Goal: Information Seeking & Learning: Learn about a topic

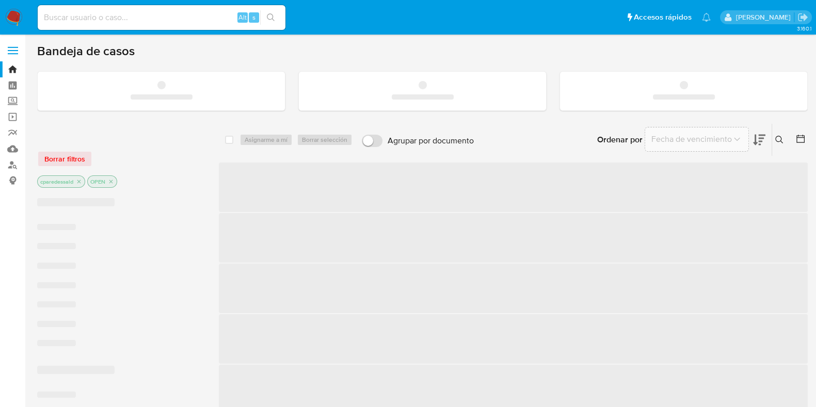
click at [213, 15] on input at bounding box center [162, 17] width 248 height 13
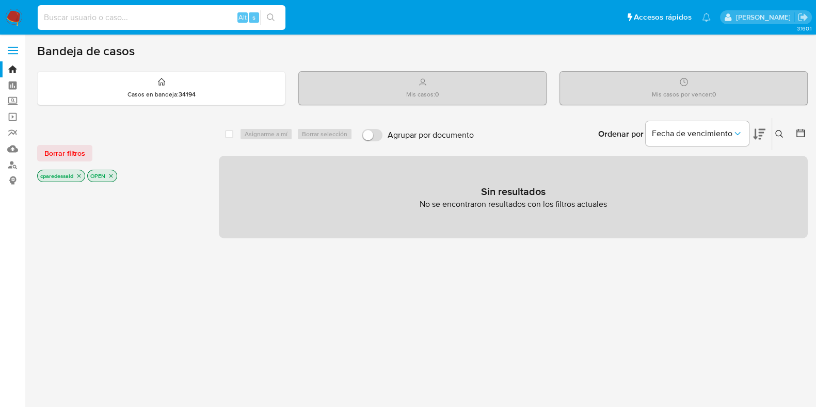
paste input "f4b928d4726e5b61cd48a9831ad10cf1"
type input "f4b928d4726e5b61cd48a9831ad10cf1"
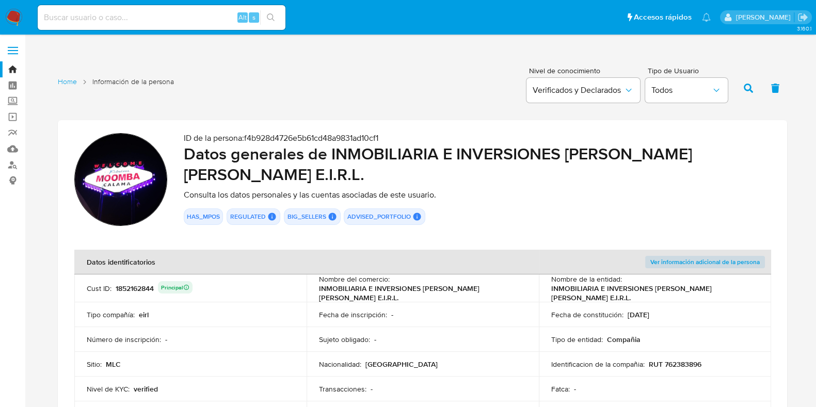
drag, startPoint x: 329, startPoint y: 151, endPoint x: 357, endPoint y: 171, distance: 34.5
click at [357, 171] on h2 "Datos generales de INMOBILIARIA E INVERSIONES ROSSANA VIVALDI PAREDES E.I.R.L." at bounding box center [477, 164] width 587 height 41
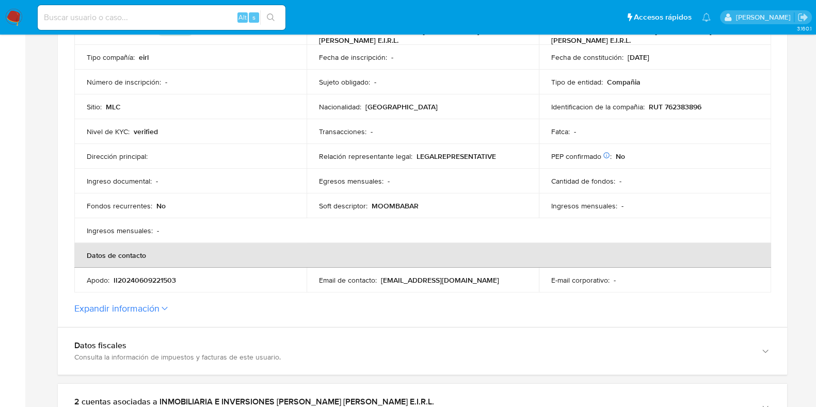
scroll to position [323, 0]
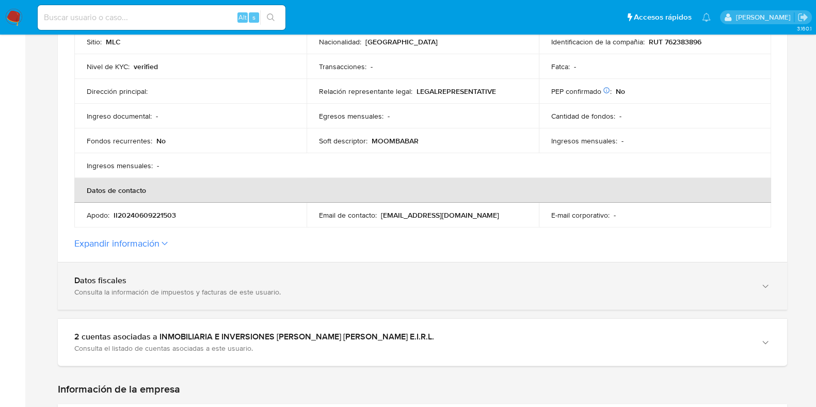
click at [262, 277] on div "Datos fiscales" at bounding box center [412, 281] width 676 height 10
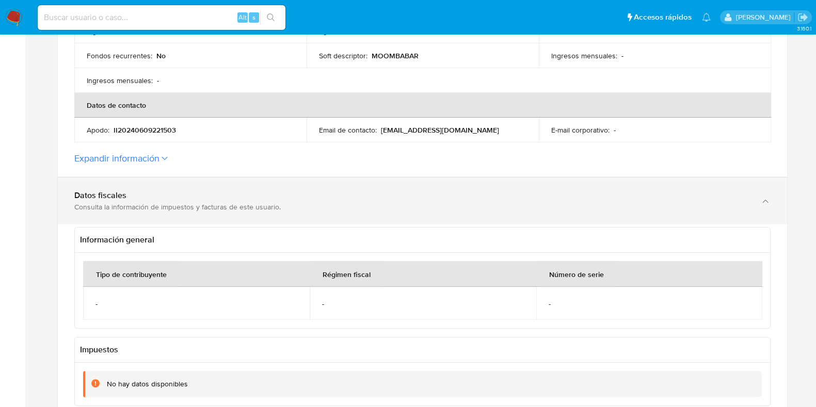
scroll to position [516, 0]
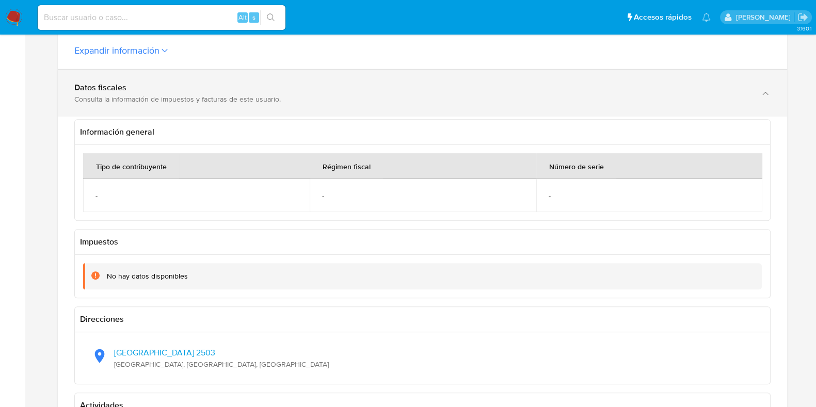
drag, startPoint x: 296, startPoint y: 100, endPoint x: 294, endPoint y: 107, distance: 7.5
click at [296, 100] on div "Consulta la información de impuestos y facturas de este usuario." at bounding box center [412, 98] width 676 height 9
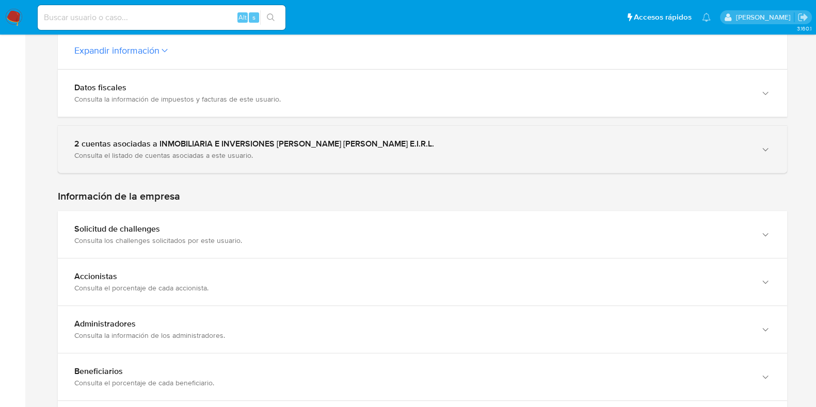
click at [261, 149] on div "2 cuentas asociadas a INMOBILIARIA E INVERSIONES ROSSANA VIVALDI PAREDES E.I.R.…" at bounding box center [412, 149] width 676 height 21
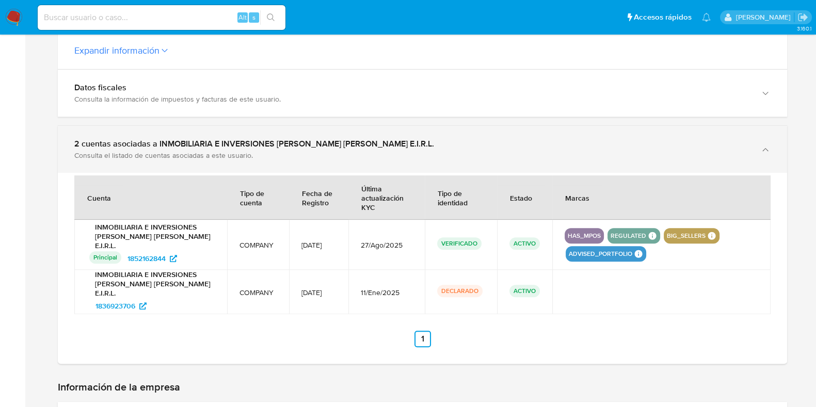
click at [322, 151] on div "Consulta el listado de cuentas asociadas a este usuario." at bounding box center [412, 155] width 676 height 9
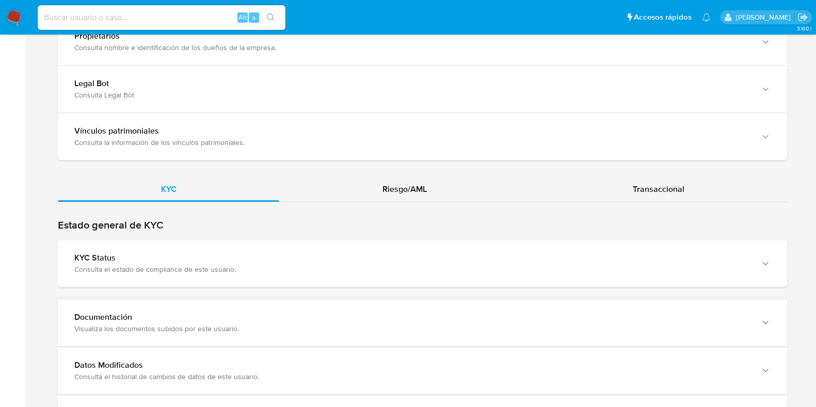
scroll to position [967, 0]
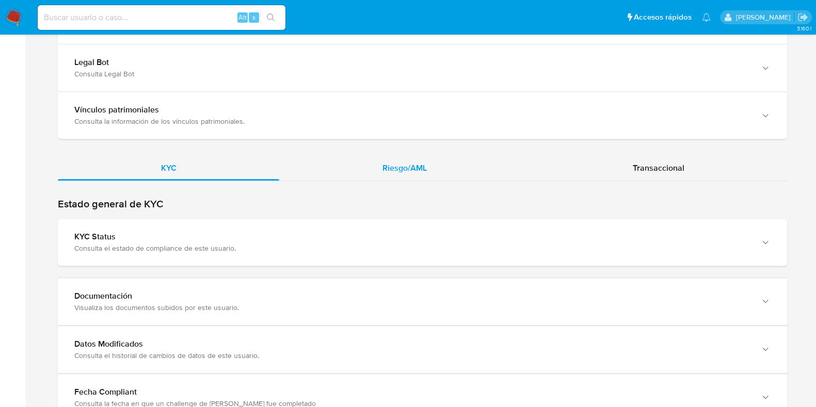
click at [357, 172] on div "Riesgo/AML" at bounding box center [404, 168] width 250 height 25
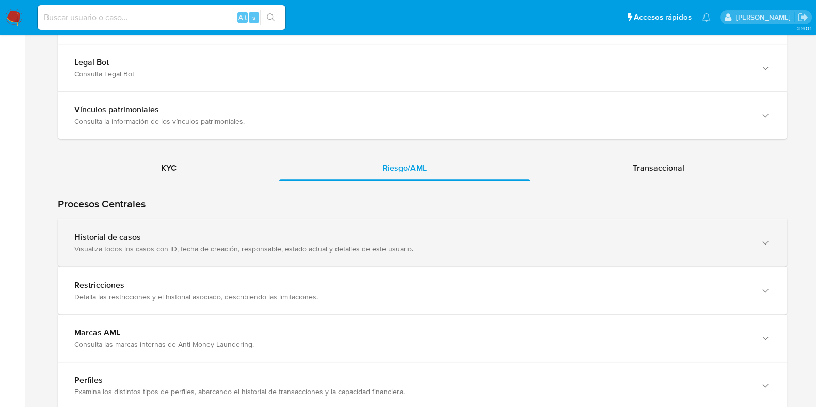
click at [340, 233] on div "Historial de casos" at bounding box center [412, 237] width 676 height 10
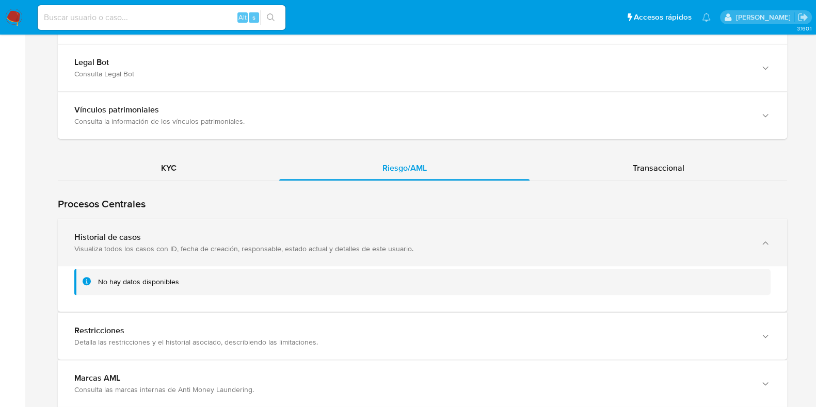
click at [340, 233] on div "Historial de casos" at bounding box center [412, 237] width 676 height 10
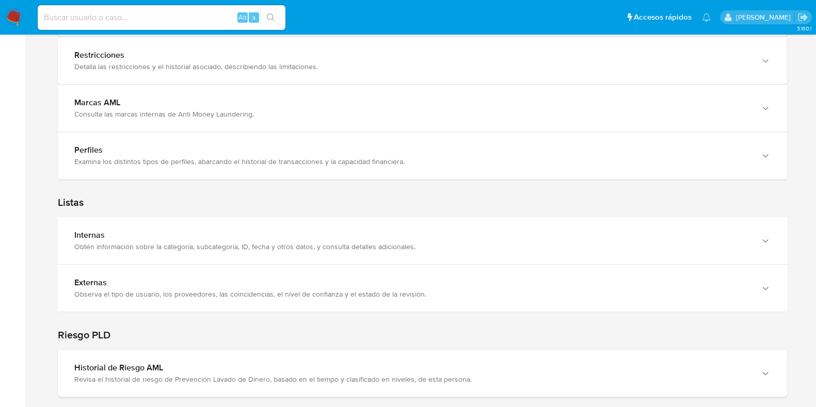
scroll to position [1004, 0]
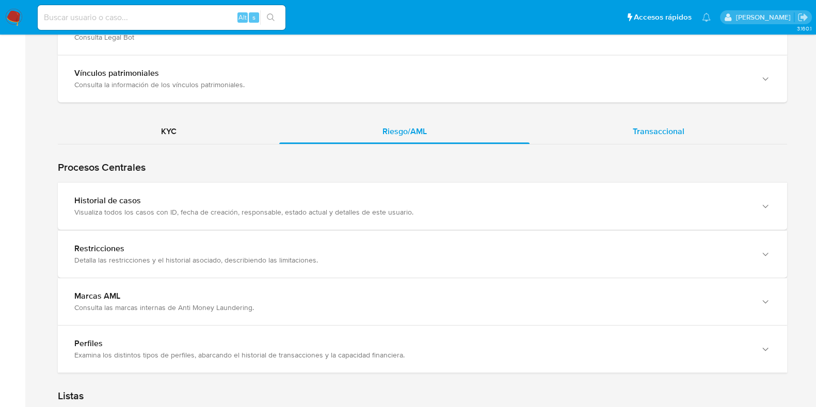
click at [657, 133] on span "Transaccional" at bounding box center [659, 131] width 52 height 12
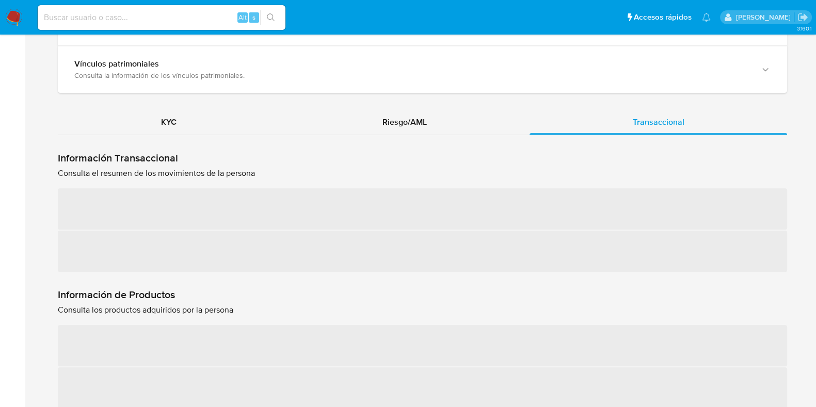
scroll to position [1133, 0]
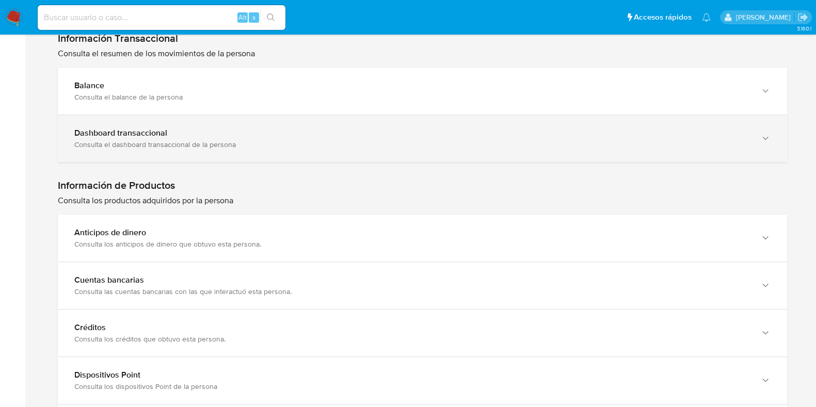
click at [174, 148] on div "Dashboard transaccional Consulta el dashboard transaccional de la persona" at bounding box center [422, 138] width 729 height 47
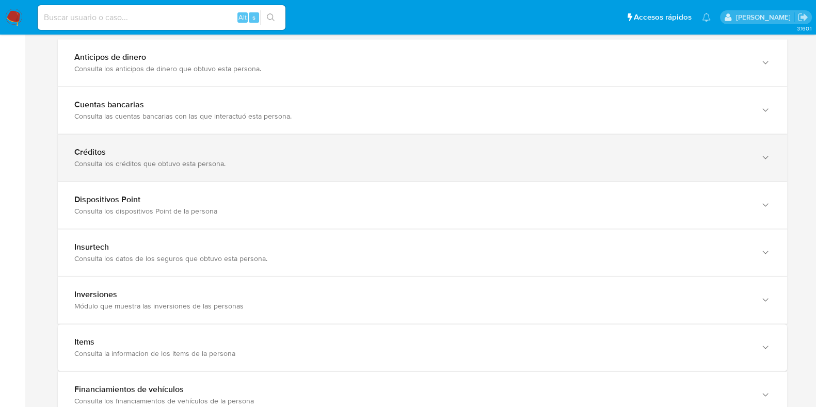
scroll to position [1714, 0]
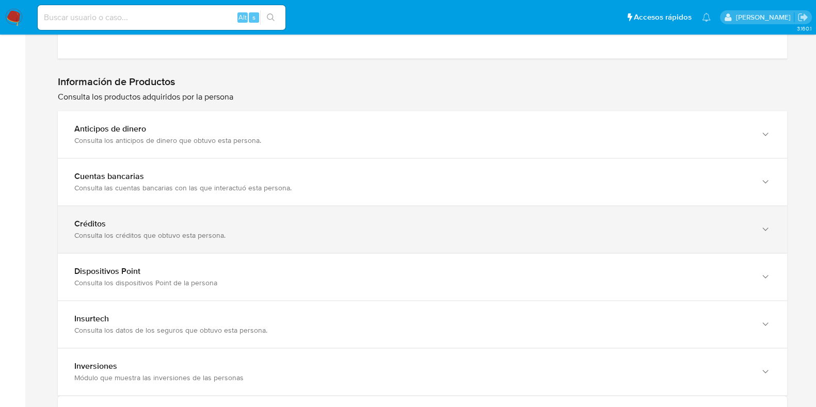
click at [395, 214] on div "Créditos Consulta los créditos que obtuvo esta persona." at bounding box center [422, 229] width 729 height 47
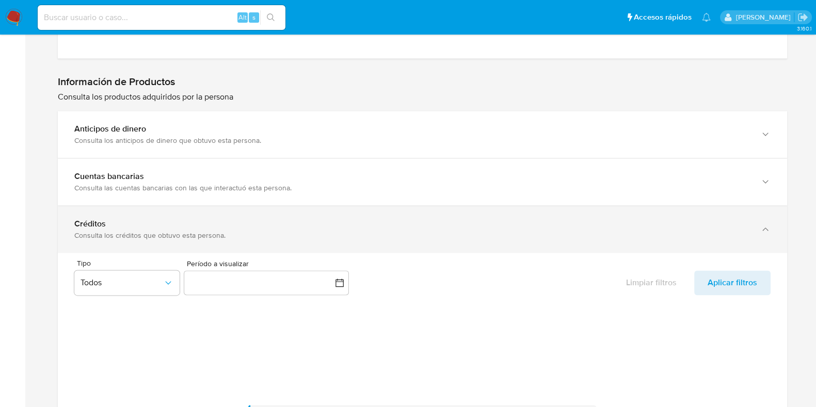
click at [403, 221] on div "Créditos" at bounding box center [412, 224] width 676 height 10
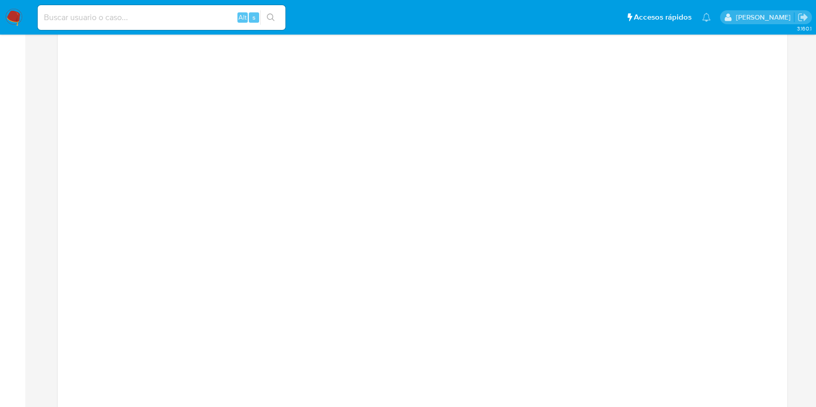
scroll to position [1327, 0]
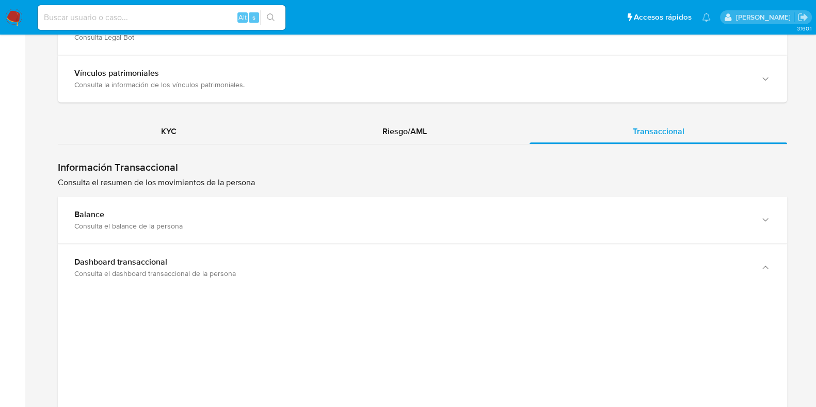
click at [202, 138] on div "KYC" at bounding box center [168, 131] width 221 height 25
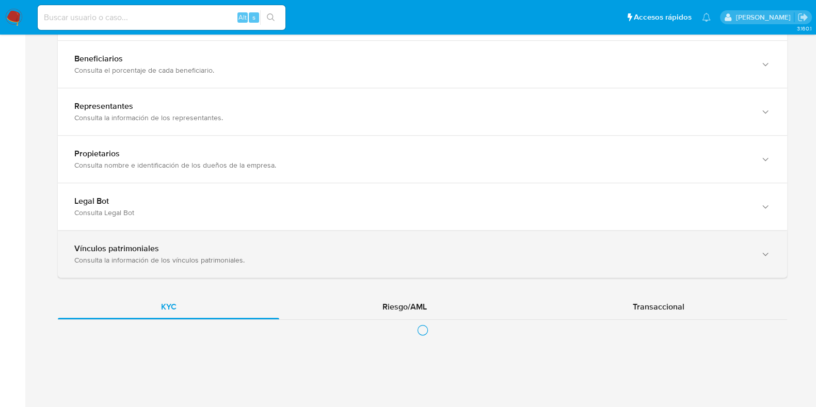
scroll to position [1004, 0]
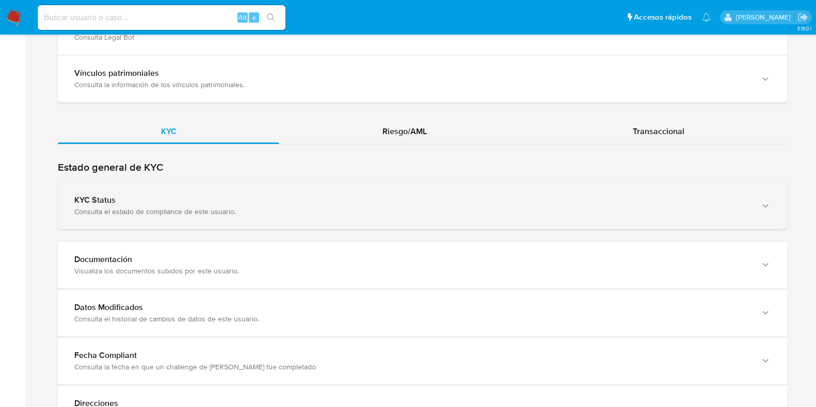
click at [295, 187] on div "KYC Status Consulta el estado de compliance de este usuario." at bounding box center [422, 205] width 729 height 47
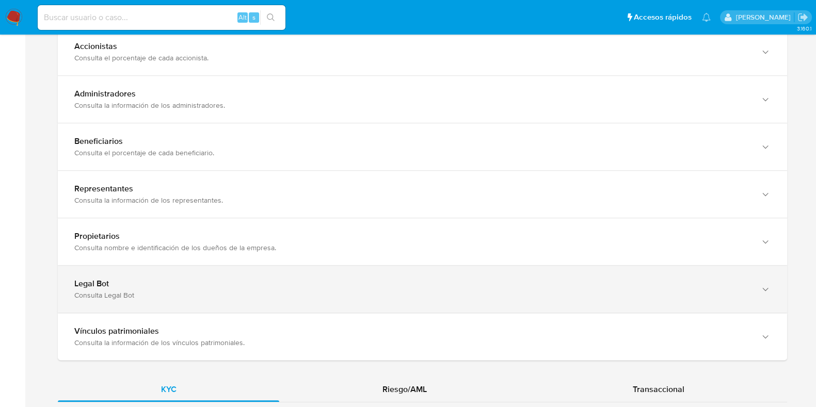
scroll to position [617, 0]
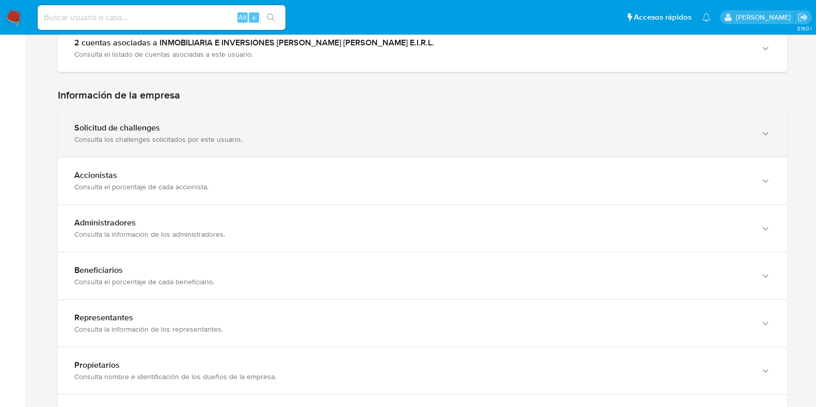
click at [194, 148] on div "Solicitud de challenges Consulta los challenges solicitados por este usuario." at bounding box center [422, 133] width 729 height 47
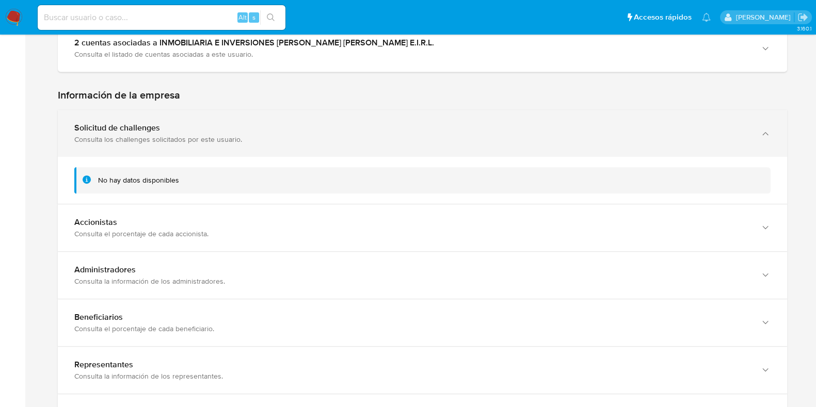
click at [243, 145] on div "Solicitud de challenges Consulta los challenges solicitados por este usuario." at bounding box center [422, 133] width 729 height 47
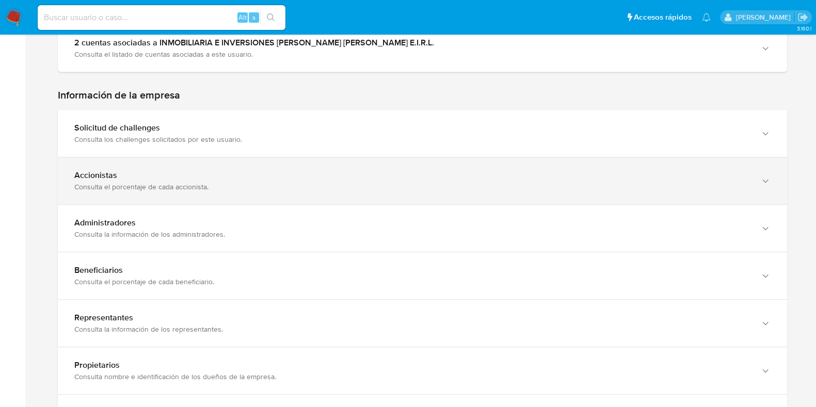
click at [237, 180] on div "Accionistas Consulta el porcentaje de cada accionista." at bounding box center [412, 180] width 676 height 21
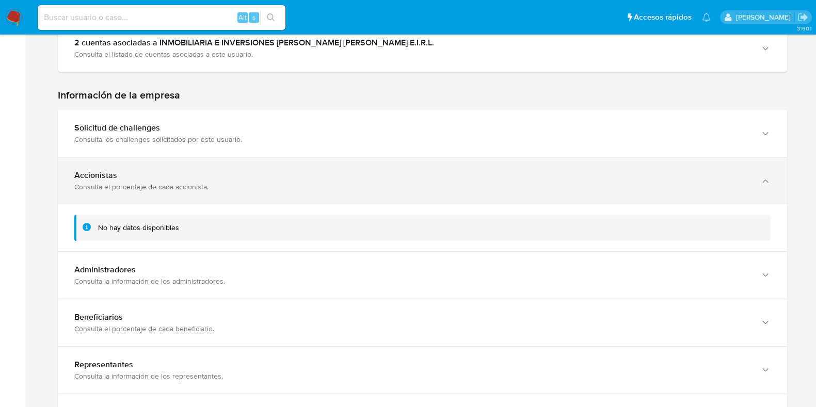
click at [237, 180] on div "Accionistas Consulta el porcentaje de cada accionista." at bounding box center [412, 180] width 676 height 21
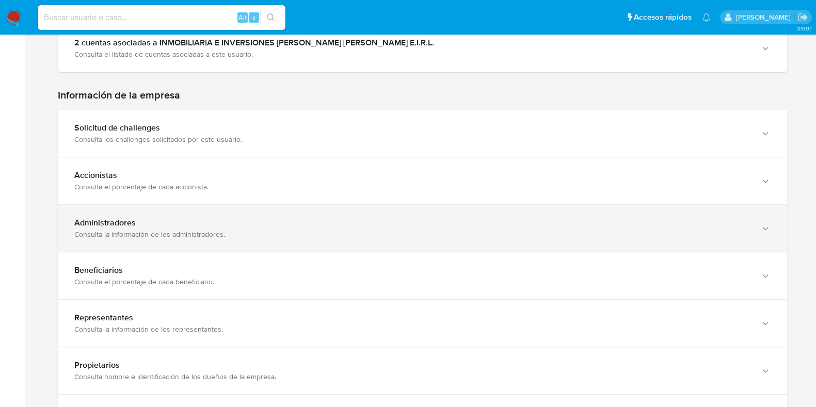
click at [231, 218] on div "Administradores" at bounding box center [412, 223] width 676 height 10
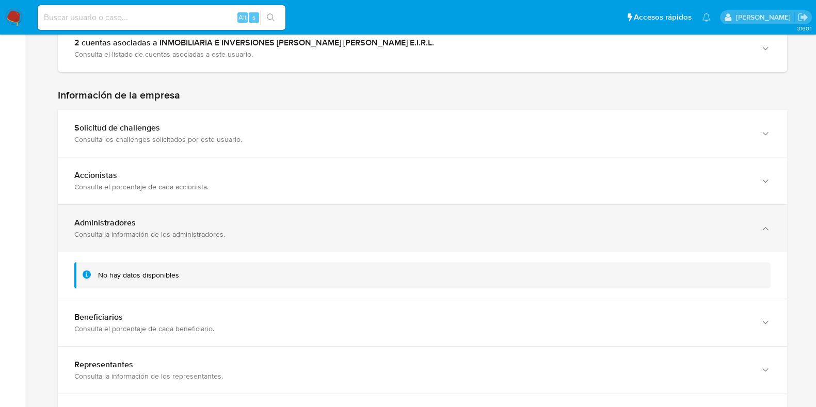
click at [231, 218] on div "Administradores" at bounding box center [412, 223] width 676 height 10
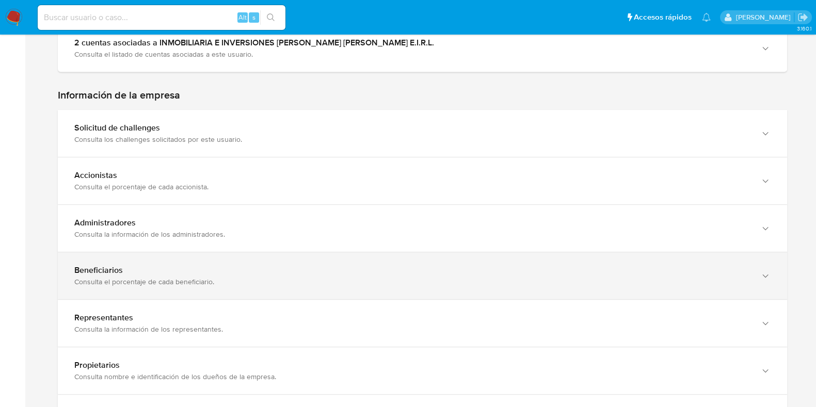
click at [230, 259] on div "Beneficiarios Consulta el porcentaje de cada beneficiario." at bounding box center [422, 275] width 729 height 47
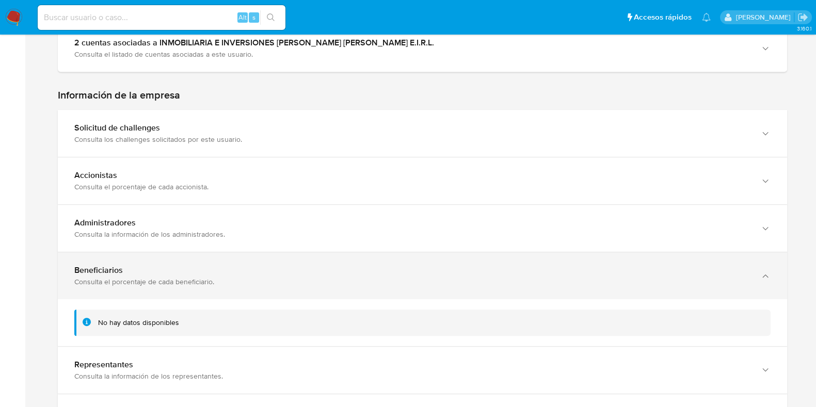
click at [230, 259] on div "Beneficiarios Consulta el porcentaje de cada beneficiario." at bounding box center [422, 275] width 729 height 47
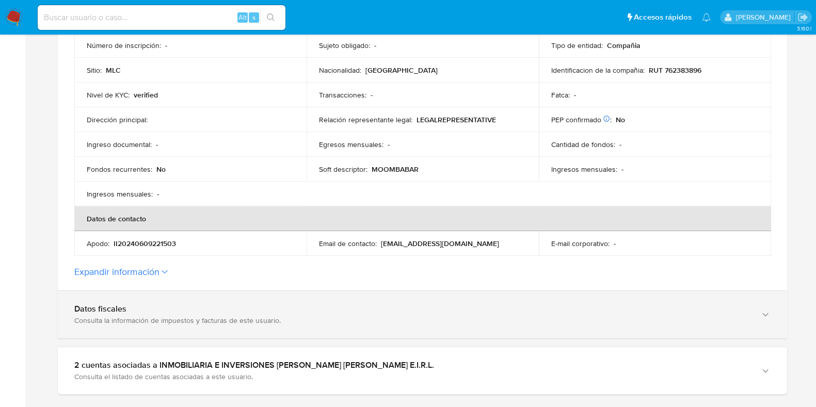
click at [232, 300] on div "Datos fiscales Consulta la información de impuestos y facturas de este usuario." at bounding box center [422, 314] width 729 height 47
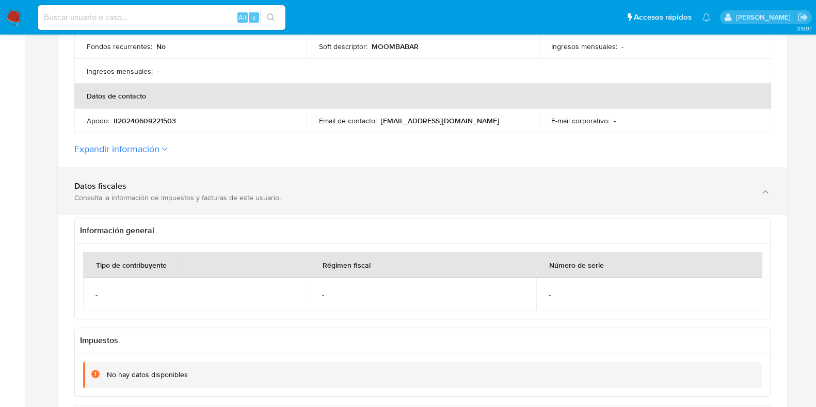
scroll to position [359, 0]
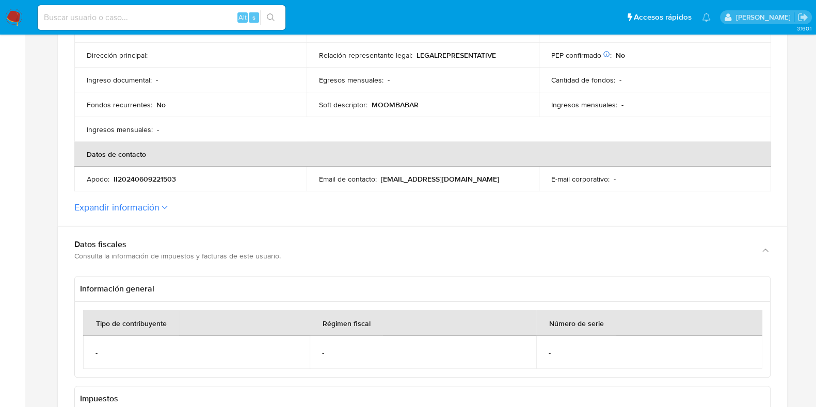
click at [253, 208] on label "Expandir información" at bounding box center [422, 207] width 696 height 11
click at [160, 208] on button "Expandir información" at bounding box center [116, 207] width 85 height 11
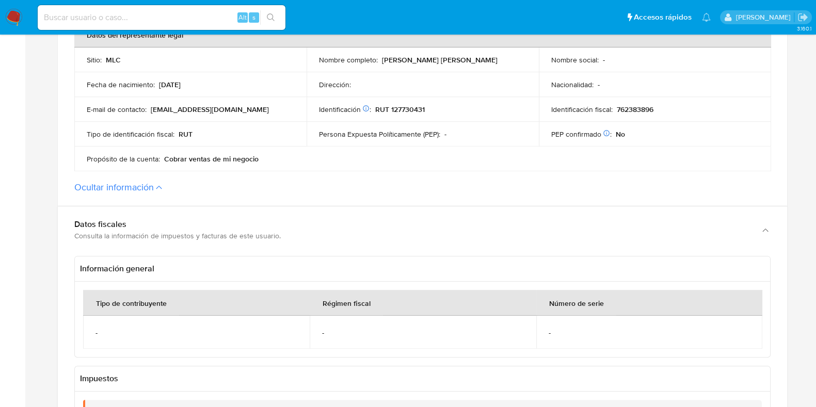
scroll to position [516, 0]
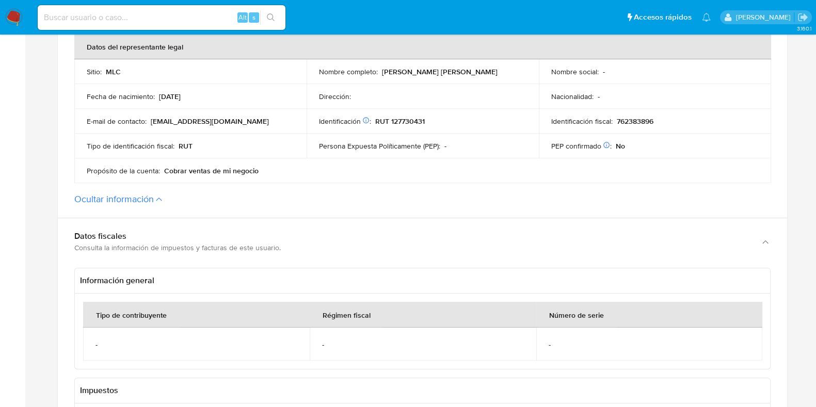
click at [168, 195] on label "Ocultar información" at bounding box center [422, 199] width 696 height 11
click at [154, 195] on button "Ocultar información" at bounding box center [113, 199] width 79 height 11
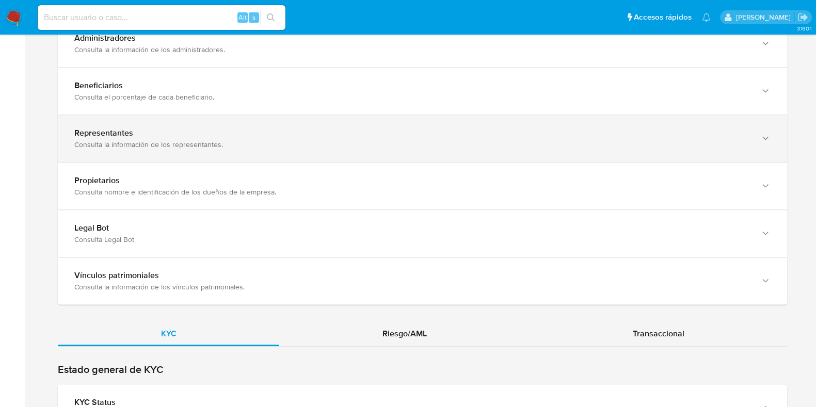
scroll to position [1549, 0]
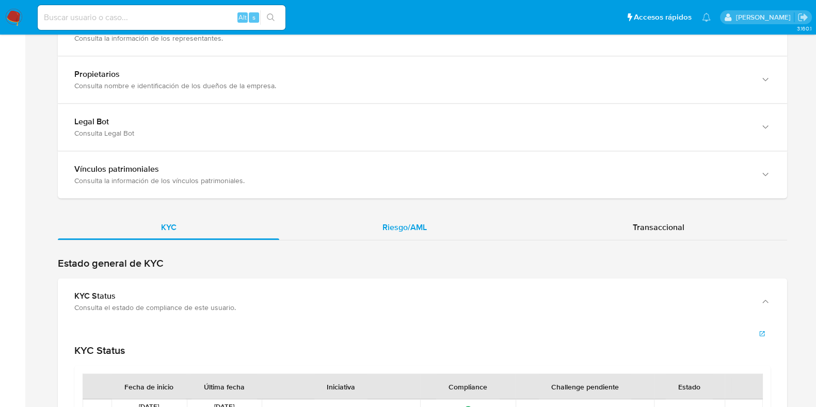
click at [435, 223] on div "Riesgo/AML" at bounding box center [404, 227] width 250 height 25
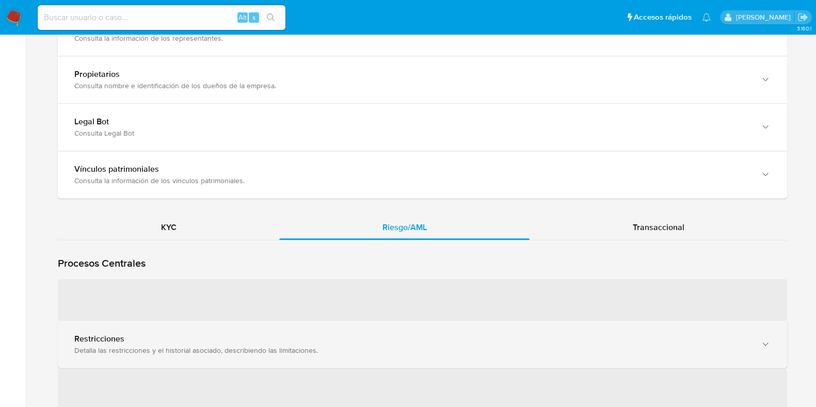
click at [279, 346] on div "Detalla las restricciones y el historial asociado, describiendo las limitacione…" at bounding box center [412, 350] width 676 height 9
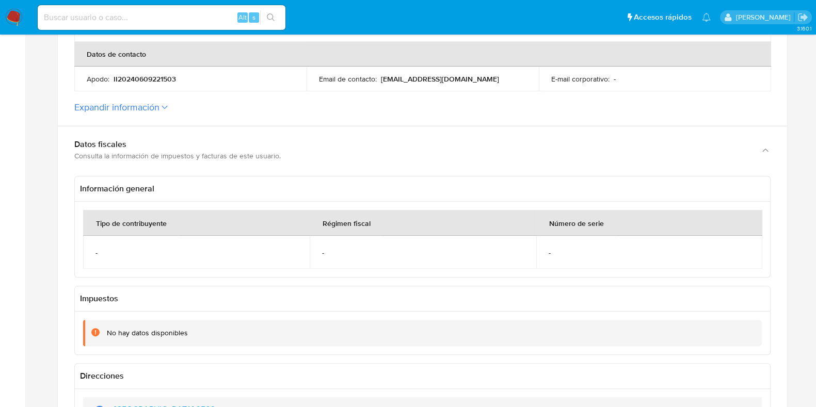
scroll to position [387, 0]
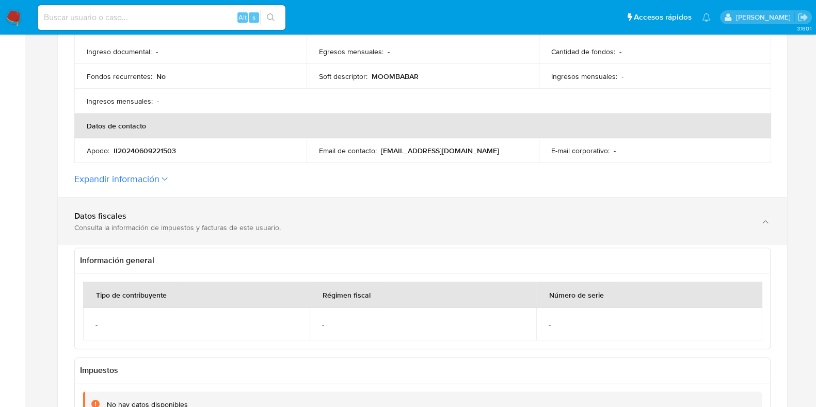
click at [240, 226] on div "Consulta la información de impuestos y facturas de este usuario." at bounding box center [412, 227] width 676 height 9
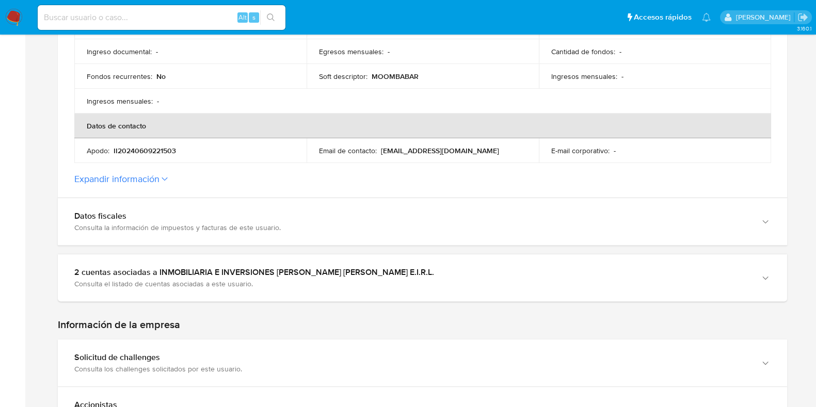
click at [168, 181] on icon at bounding box center [165, 179] width 6 height 4
click at [160, 181] on button "Expandir información" at bounding box center [116, 178] width 85 height 11
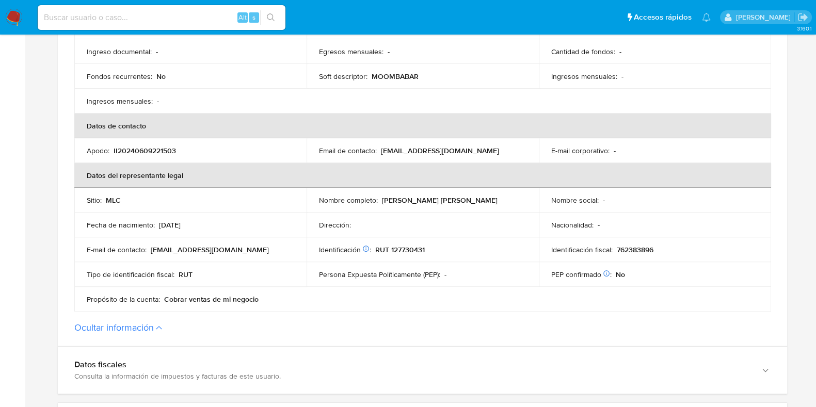
click at [168, 249] on p "[EMAIL_ADDRESS][DOMAIN_NAME]" at bounding box center [210, 249] width 118 height 9
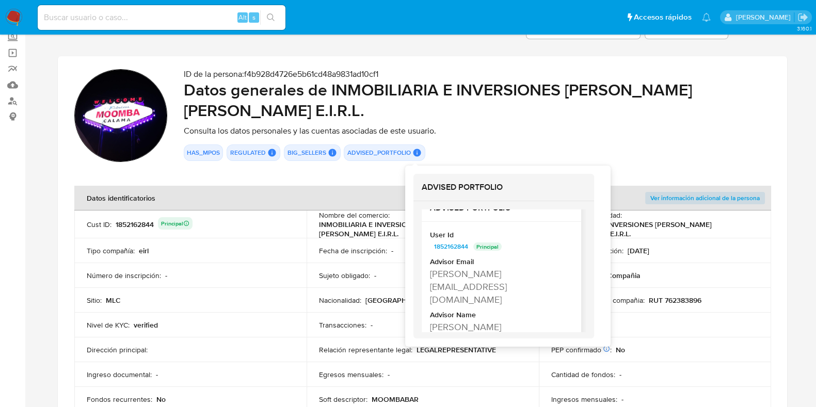
scroll to position [0, 0]
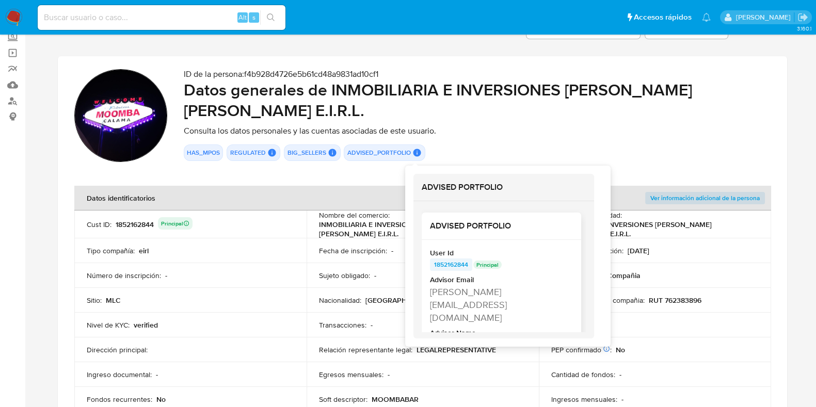
click at [460, 259] on span "1852162844" at bounding box center [451, 265] width 34 height 12
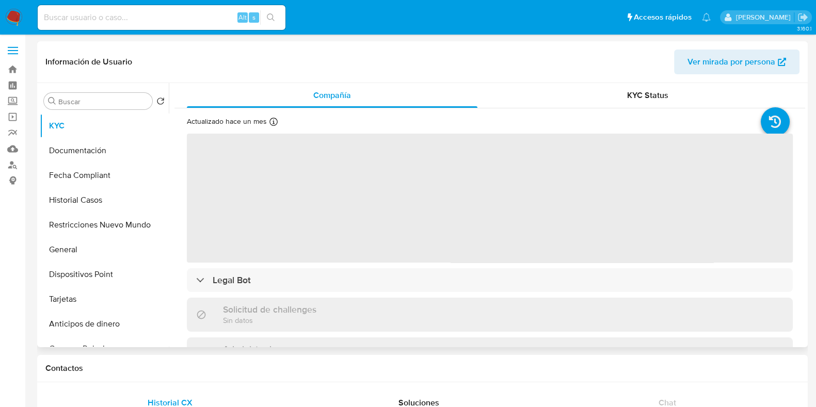
select select "10"
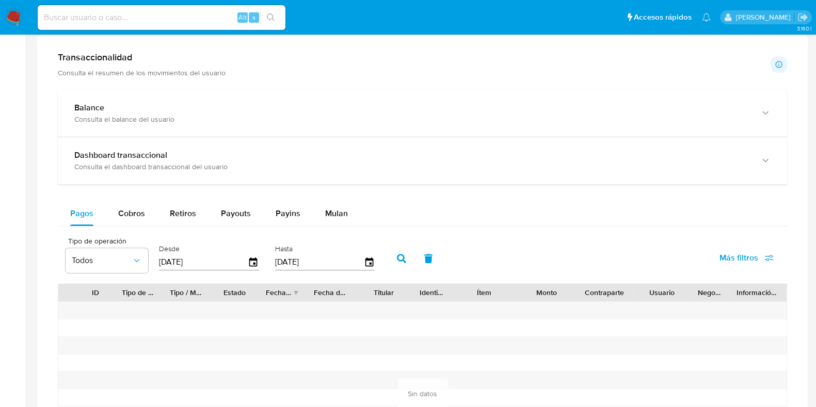
scroll to position [440, 0]
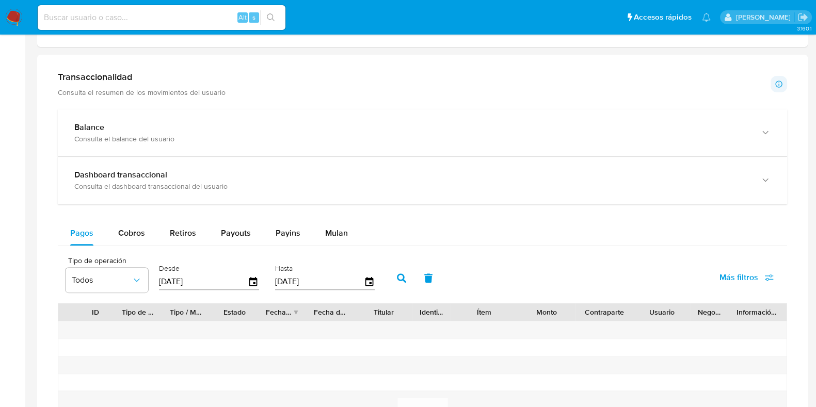
click at [128, 246] on div "Pagos Cobros Retiros Payouts Payins Mulan Tipo de operación Todos Desde [DATE] …" at bounding box center [422, 373] width 729 height 304
click at [130, 244] on div "Cobros" at bounding box center [131, 233] width 27 height 25
select select "10"
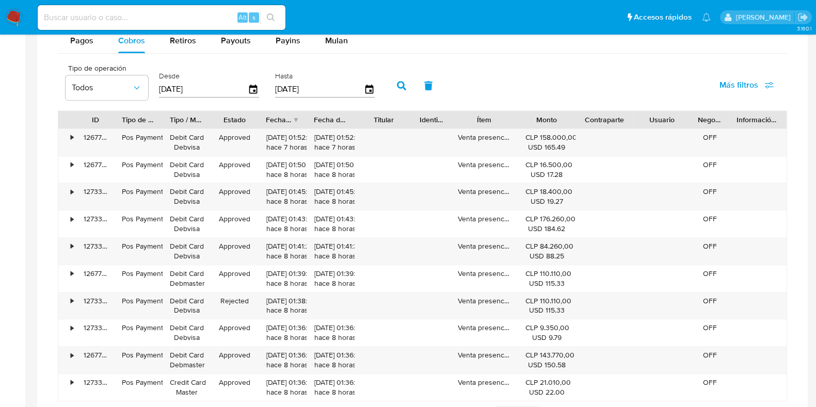
scroll to position [634, 0]
click at [72, 248] on div "•" at bounding box center [72, 246] width 3 height 10
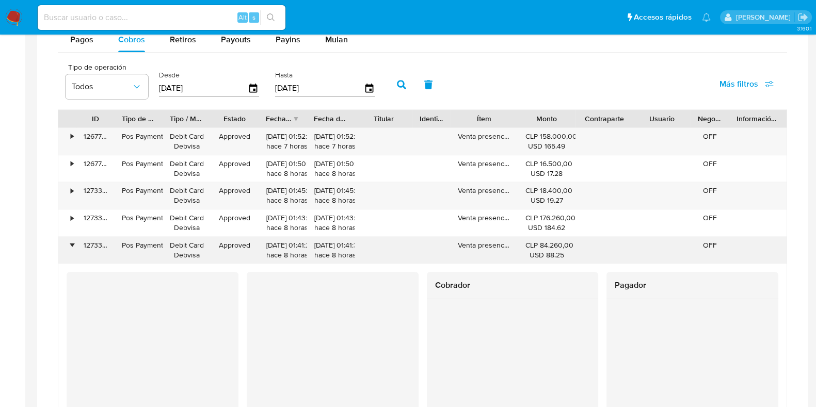
click at [72, 248] on div "•" at bounding box center [72, 246] width 3 height 10
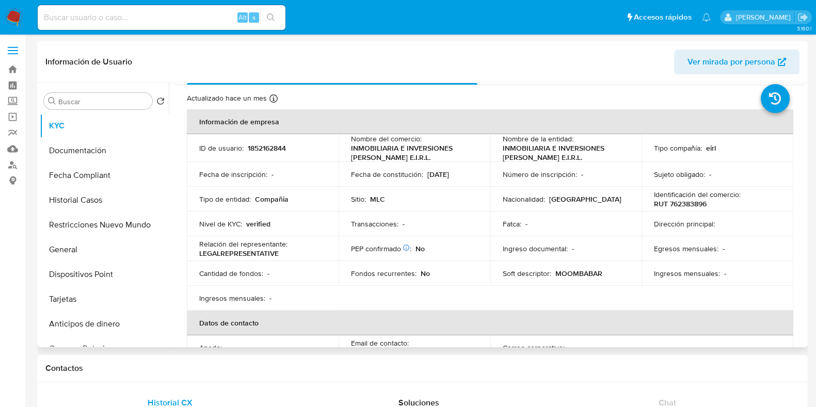
scroll to position [0, 0]
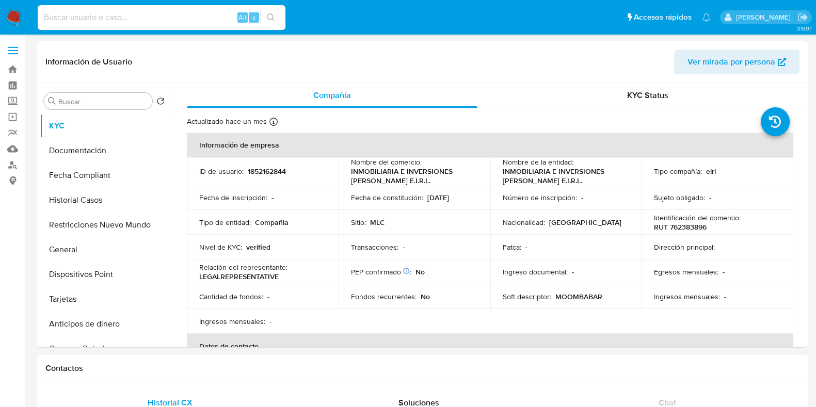
click at [147, 16] on input at bounding box center [162, 17] width 248 height 13
paste input "b864034c69058f4711be8e14f22f4e8f"
type input "b864034c69058f4711be8e14f22f4e8f"
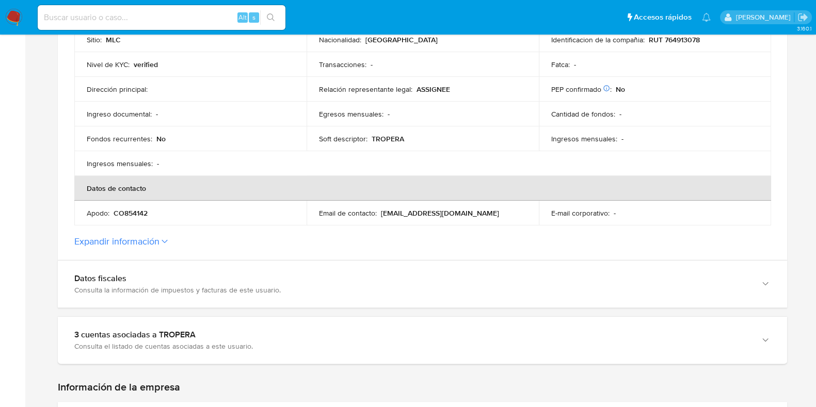
scroll to position [323, 0]
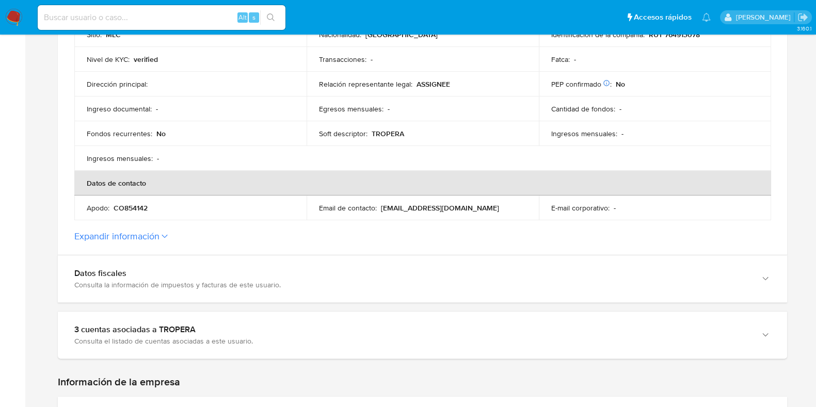
click at [325, 222] on section "ID de la persona : b864034c69058f4711be8e14f22f4e8f Datos generales de TROPERA …" at bounding box center [422, 26] width 729 height 457
click at [176, 246] on section "ID de la persona : b864034c69058f4711be8e14f22f4e8f Datos generales de TROPERA …" at bounding box center [422, 26] width 729 height 457
click at [170, 233] on label "Expandir información" at bounding box center [422, 236] width 696 height 11
click at [160, 233] on button "Expandir información" at bounding box center [116, 236] width 85 height 11
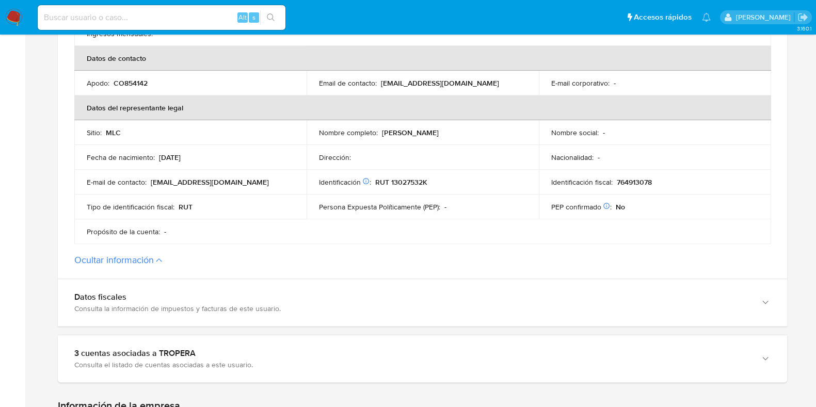
scroll to position [516, 0]
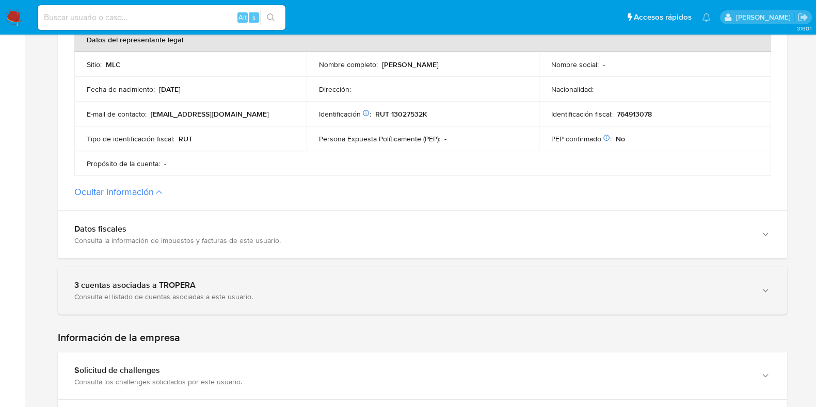
click at [297, 273] on div "3 cuentas asociadas a TROPERA Consulta el listado de cuentas asociadas a este u…" at bounding box center [422, 290] width 729 height 47
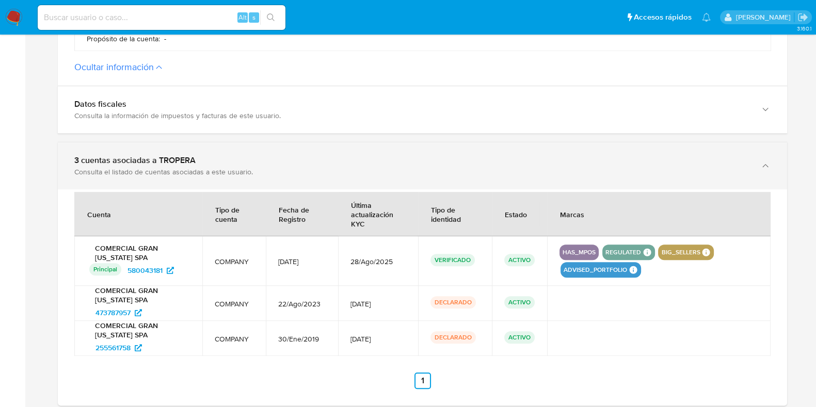
scroll to position [645, 0]
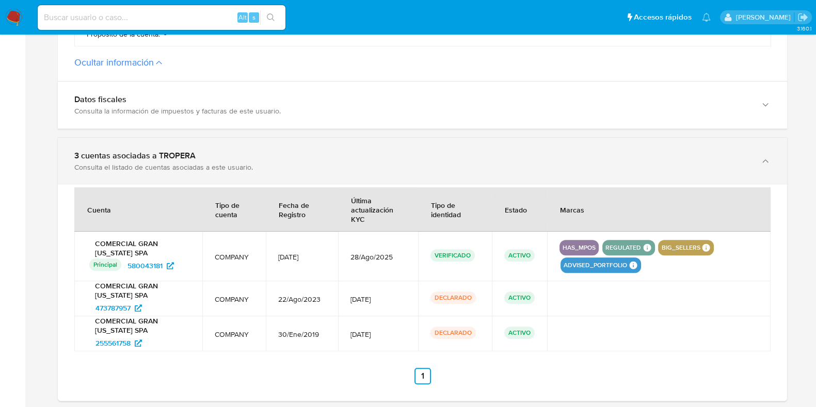
click at [342, 182] on div "3 cuentas asociadas a TROPERA Consulta el listado de cuentas asociadas a este u…" at bounding box center [422, 161] width 729 height 47
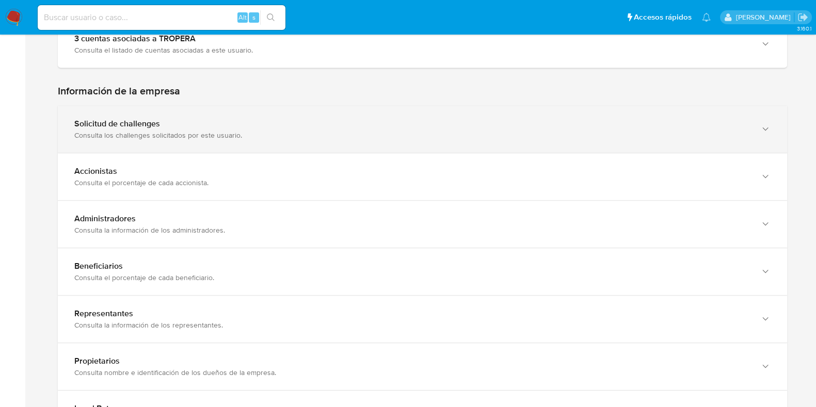
scroll to position [774, 0]
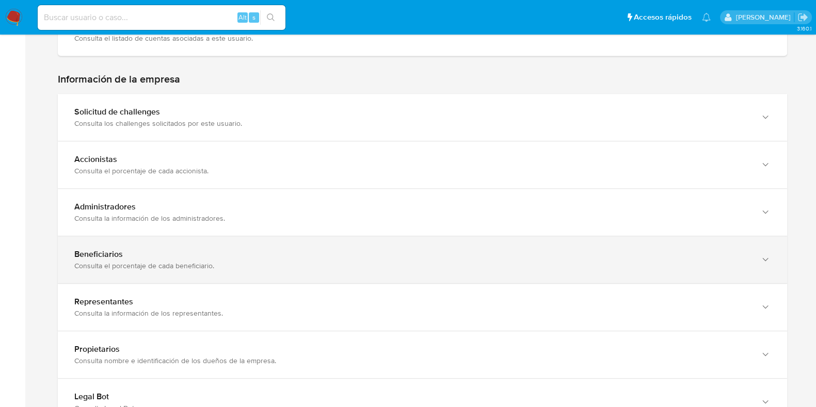
click at [317, 257] on div "Beneficiarios" at bounding box center [412, 254] width 676 height 10
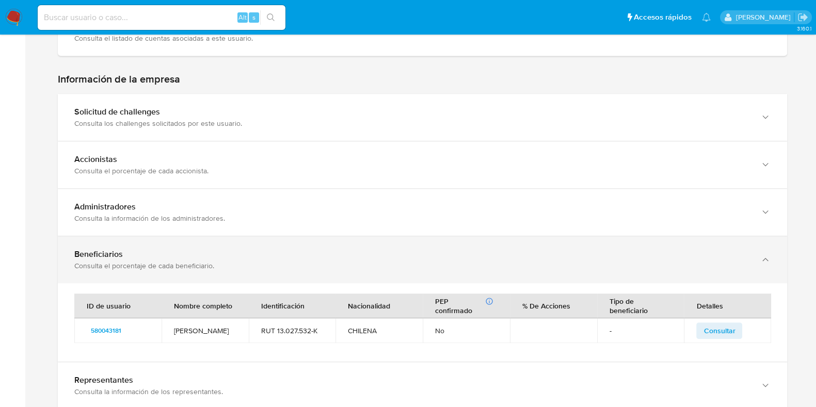
click at [317, 257] on div "Beneficiarios" at bounding box center [412, 254] width 676 height 10
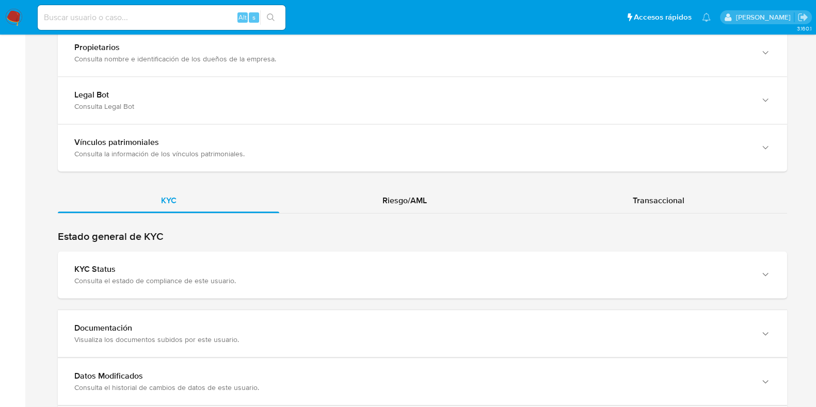
scroll to position [1097, 0]
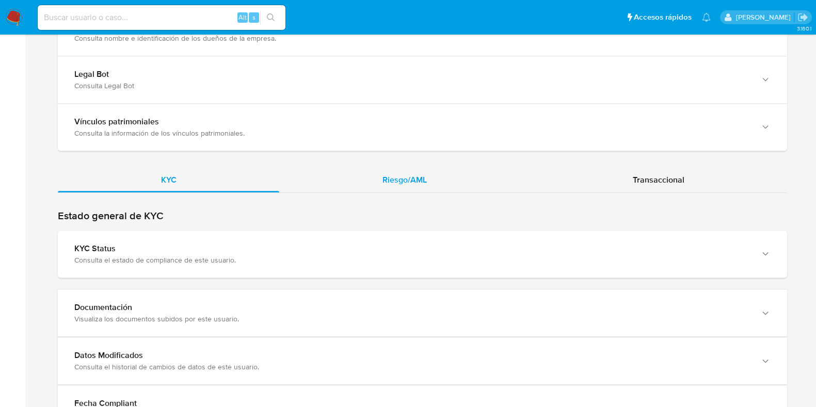
click at [392, 182] on span "Riesgo/AML" at bounding box center [405, 180] width 44 height 12
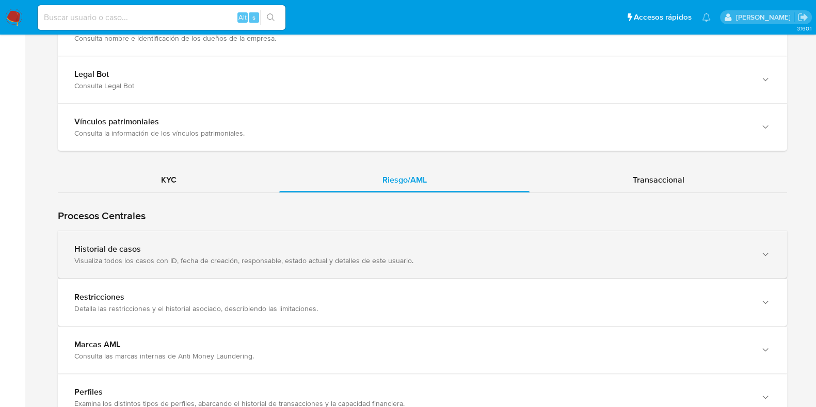
click at [247, 256] on div "Visualiza todos los casos con ID, fecha de creación, responsable, estado actual…" at bounding box center [412, 260] width 676 height 9
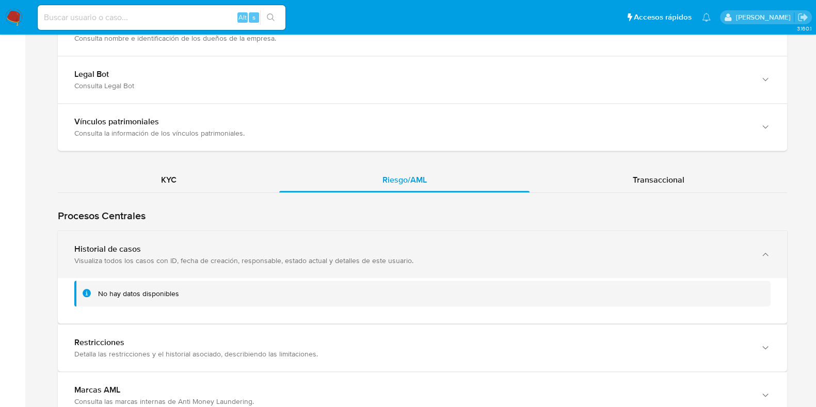
click at [247, 256] on div "Visualiza todos los casos con ID, fecha de creación, responsable, estado actual…" at bounding box center [412, 260] width 676 height 9
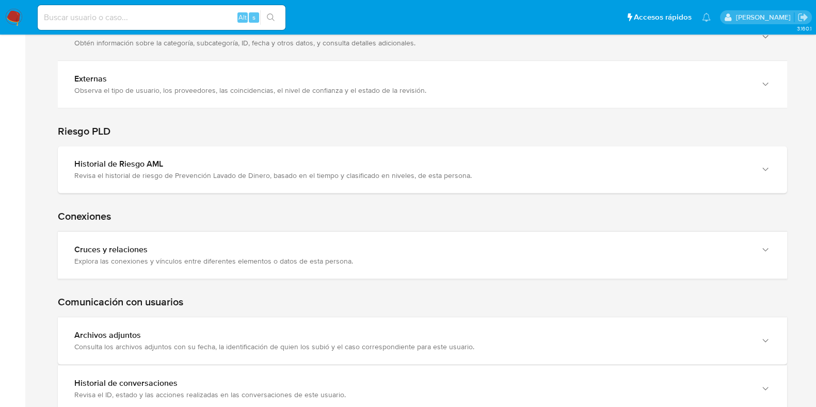
scroll to position [1549, 0]
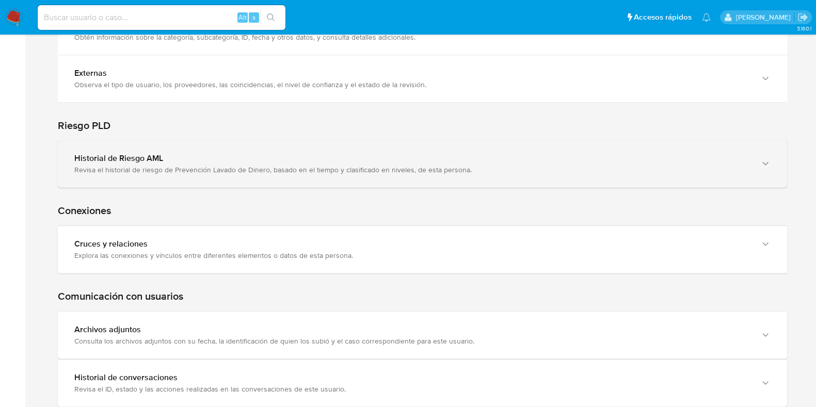
click at [403, 165] on div "Revisa el historial de riesgo de Prevención Lavado de Dinero, basado en el tiem…" at bounding box center [412, 169] width 676 height 9
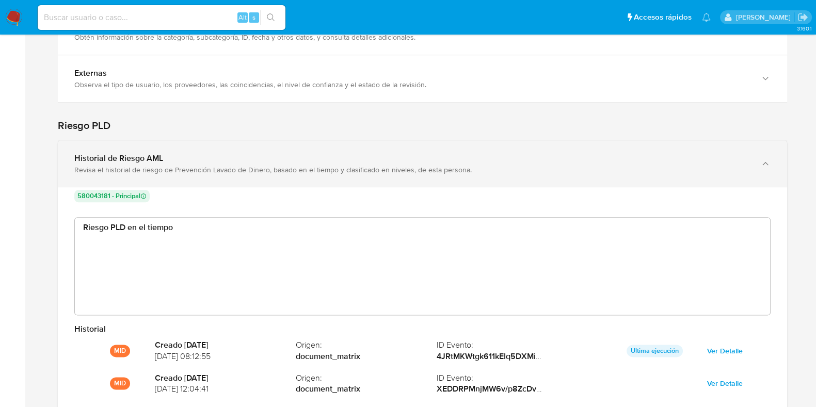
scroll to position [77, 679]
click at [403, 165] on div "Revisa el historial de riesgo de Prevención Lavado de Dinero, basado en el tiem…" at bounding box center [412, 169] width 676 height 9
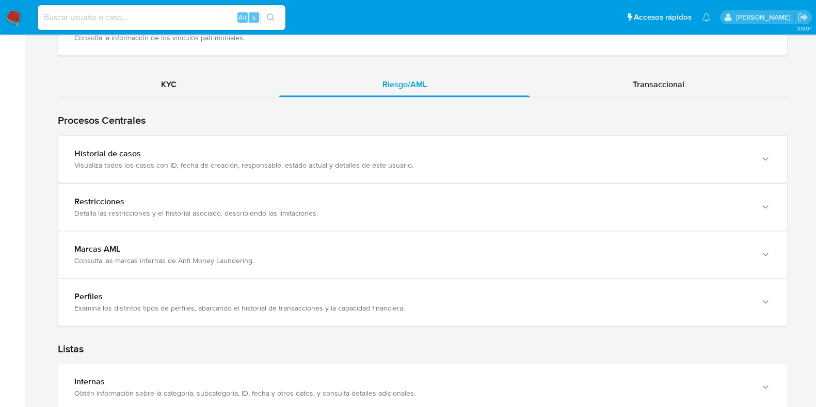
scroll to position [1146, 0]
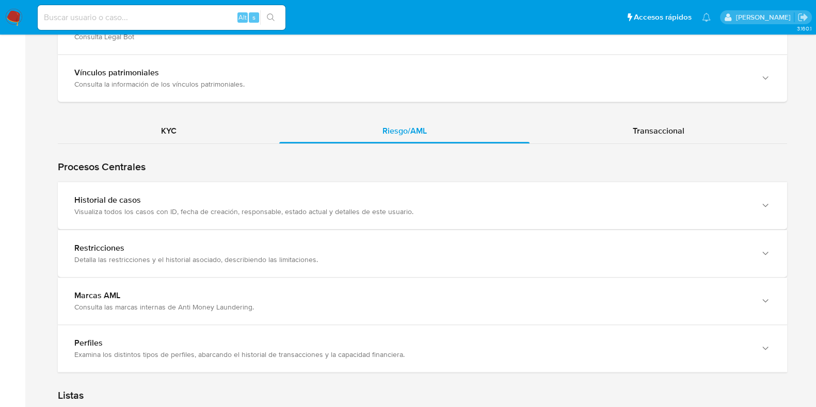
click at [638, 149] on div "Procesos Centrales Restricciones Detalla las restricciones y el historial asoci…" at bounding box center [422, 258] width 729 height 229
click at [645, 138] on div "Transaccional" at bounding box center [659, 131] width 258 height 25
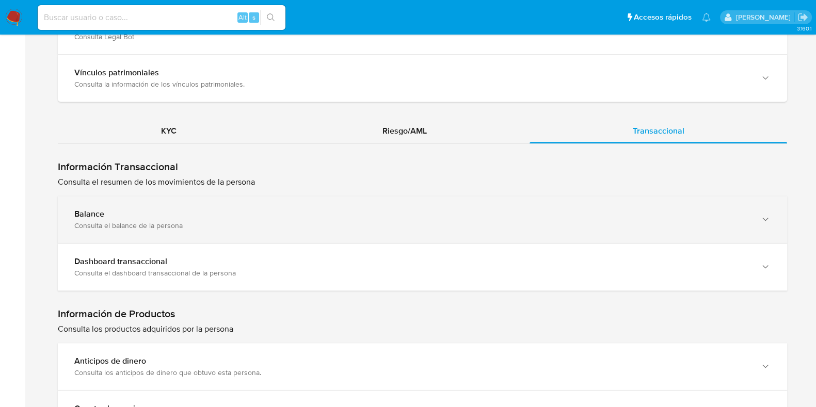
click at [349, 230] on div "Balance Consulta el balance de la persona" at bounding box center [422, 219] width 729 height 47
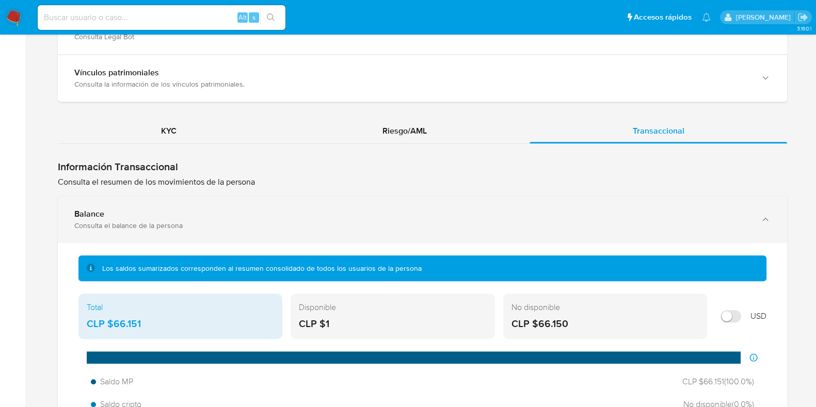
click at [349, 230] on div "Balance Consulta el balance de la persona" at bounding box center [422, 219] width 729 height 47
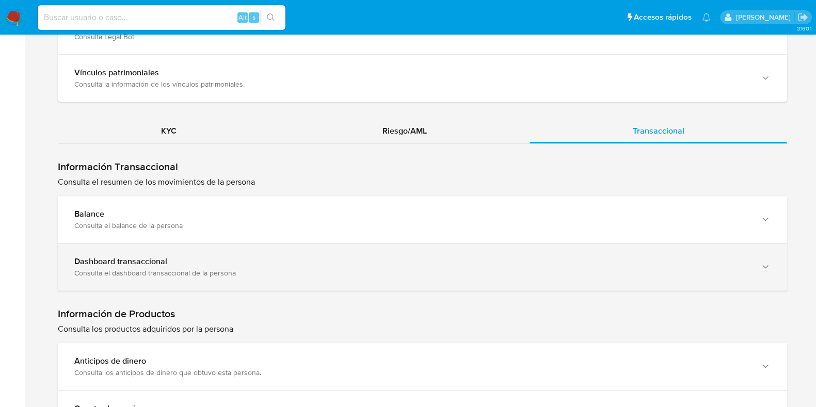
click at [358, 275] on div "Consulta el dashboard transaccional de la persona" at bounding box center [412, 272] width 676 height 9
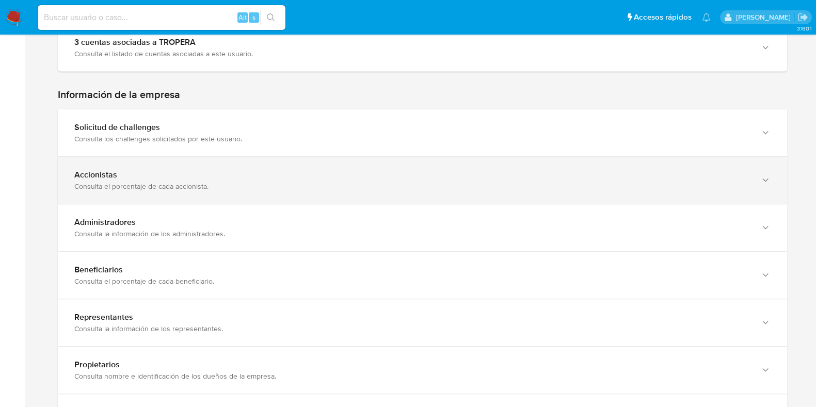
scroll to position [630, 0]
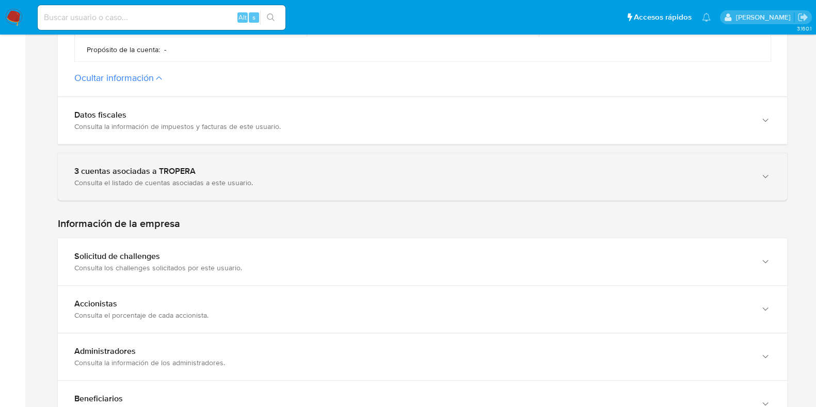
click at [192, 188] on div "3 cuentas asociadas a TROPERA Consulta el listado de cuentas asociadas a este u…" at bounding box center [422, 176] width 729 height 47
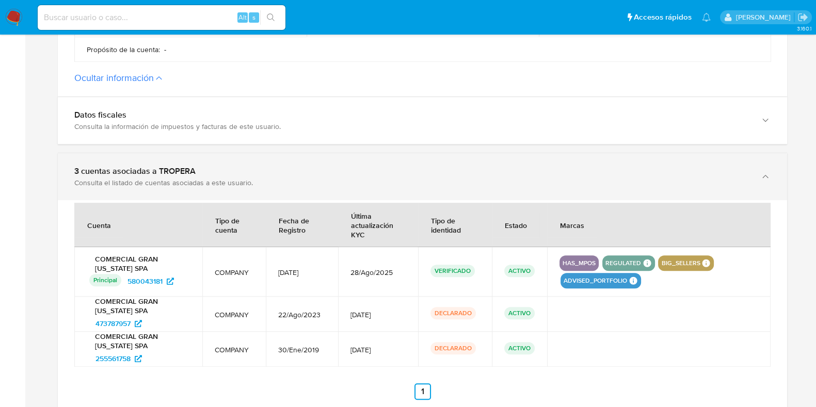
click at [192, 188] on div "3 cuentas asociadas a TROPERA Consulta el listado de cuentas asociadas a este u…" at bounding box center [422, 176] width 729 height 47
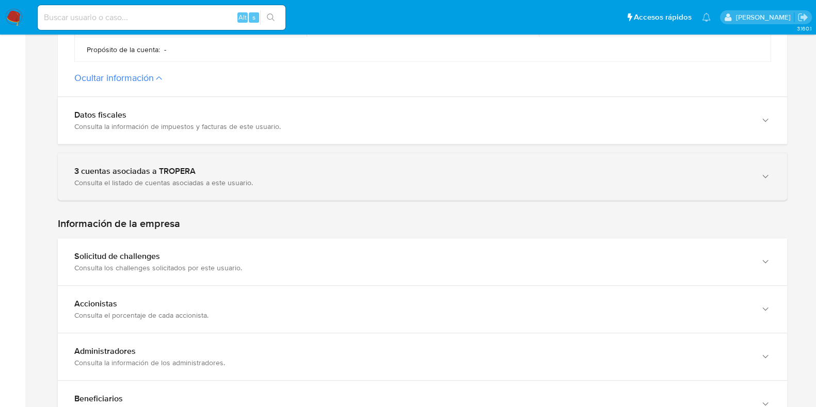
click at [200, 192] on div "3 cuentas asociadas a TROPERA Consulta el listado de cuentas asociadas a este u…" at bounding box center [422, 176] width 729 height 47
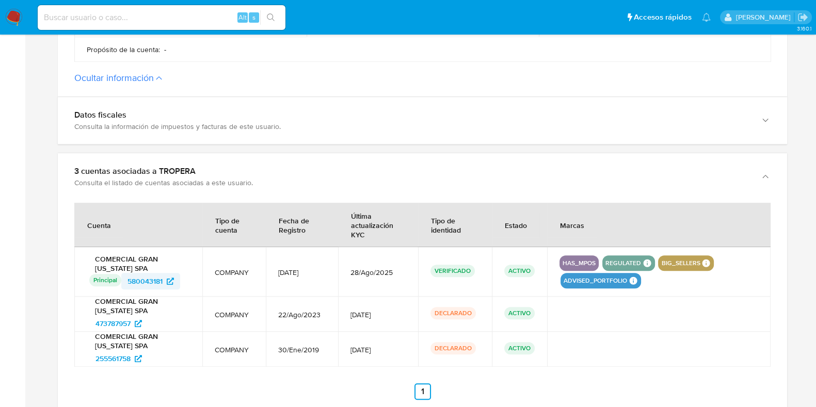
click at [139, 277] on span "580043181" at bounding box center [145, 281] width 35 height 17
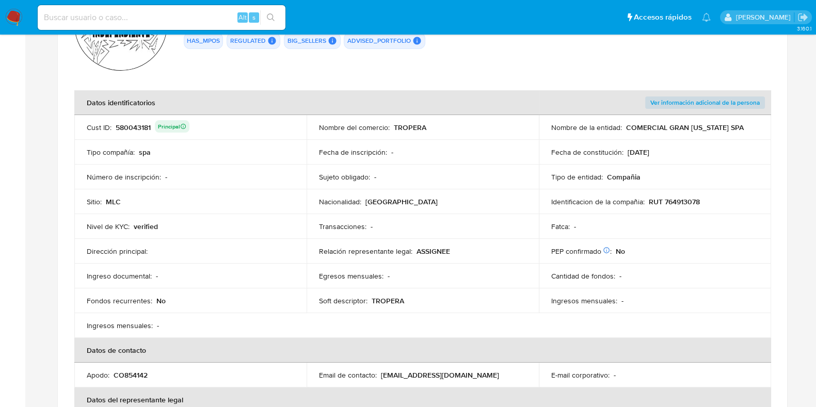
scroll to position [0, 0]
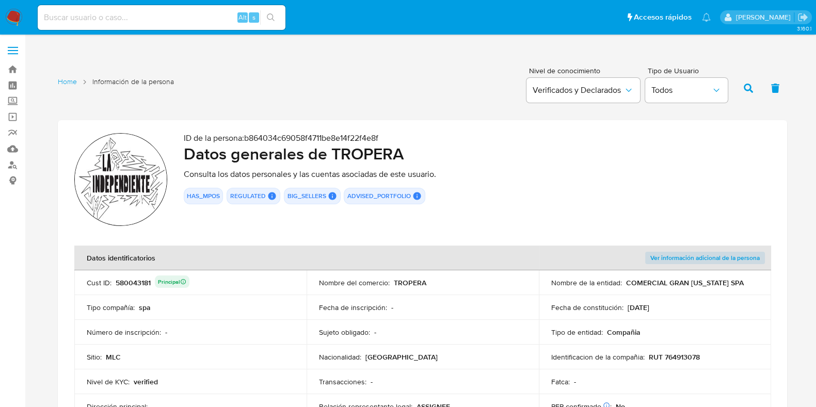
drag, startPoint x: 247, startPoint y: 156, endPoint x: 435, endPoint y: 159, distance: 187.9
click at [435, 159] on h2 "Datos generales de TROPERA" at bounding box center [477, 154] width 587 height 21
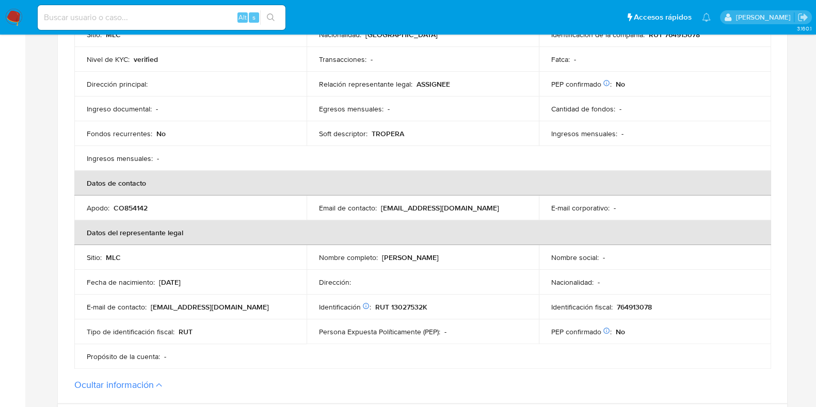
scroll to position [64, 0]
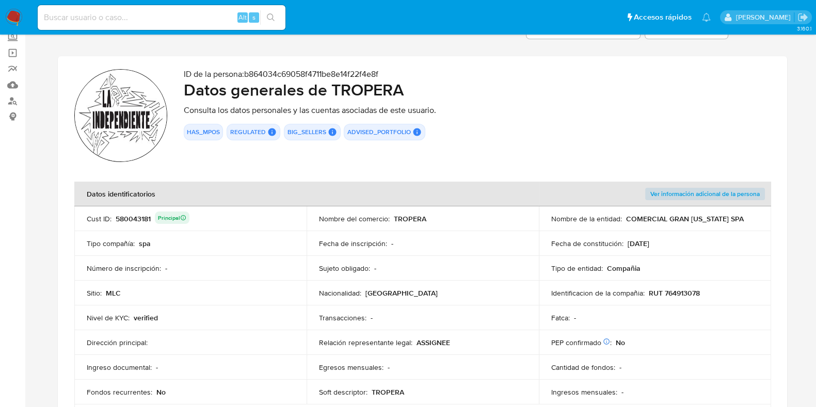
drag, startPoint x: 379, startPoint y: 217, endPoint x: 451, endPoint y: 219, distance: 72.3
click at [451, 219] on div "Nombre del comercio : TROPERA" at bounding box center [423, 218] width 208 height 9
drag, startPoint x: 583, startPoint y: 221, endPoint x: 782, endPoint y: 220, distance: 198.2
click at [782, 220] on section "ID de la persona : b864034c69058f4711be8e14f22f4e8f Datos generales de TROPERA …" at bounding box center [422, 359] width 729 height 606
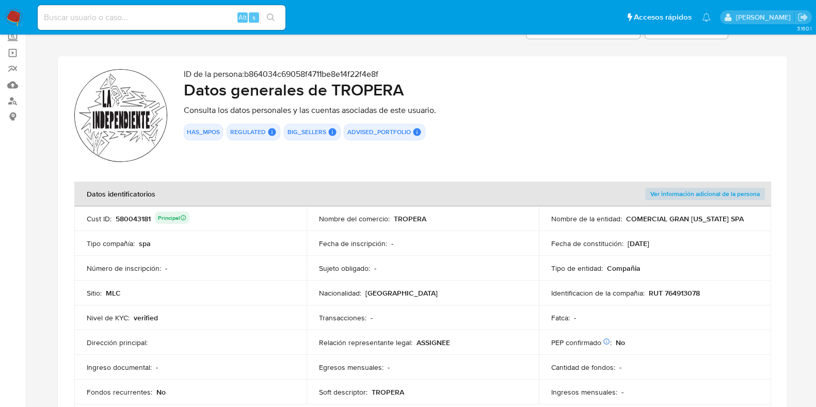
click at [661, 254] on td "Fecha de constitución : [DATE]" at bounding box center [655, 243] width 232 height 25
click at [178, 19] on input at bounding box center [162, 17] width 248 height 13
paste input "cdde2c0c3a607ffcbedf71273d5cff33"
type input "cdde2c0c3a607ffcbedf71273d5cff33"
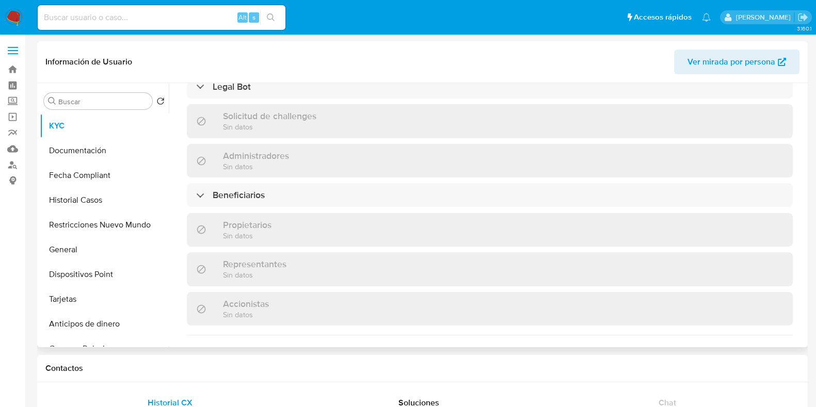
select select "10"
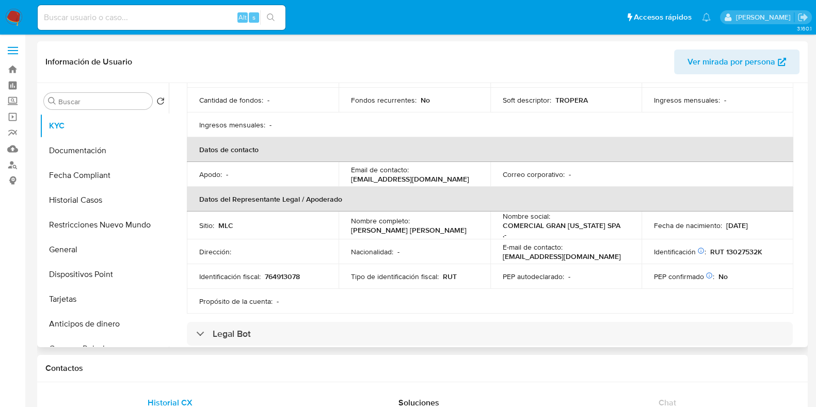
scroll to position [323, 0]
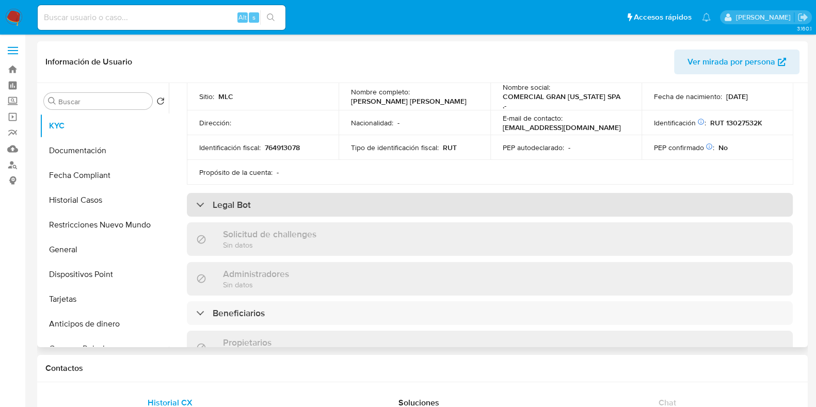
click at [330, 211] on div "Legal Bot" at bounding box center [490, 205] width 606 height 24
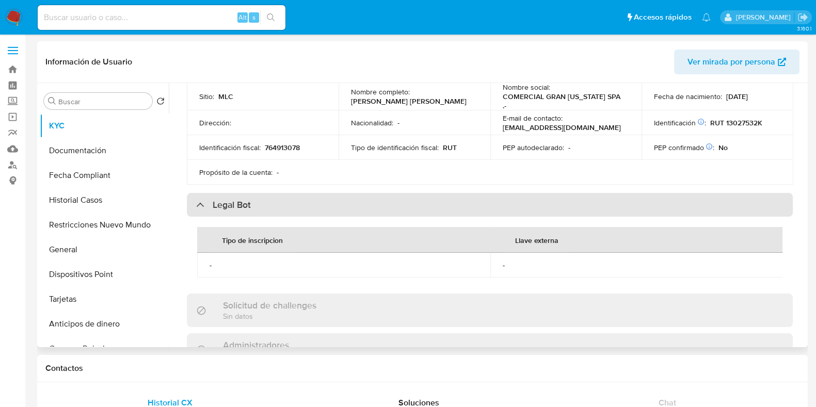
click at [330, 211] on div "Legal Bot" at bounding box center [490, 205] width 606 height 24
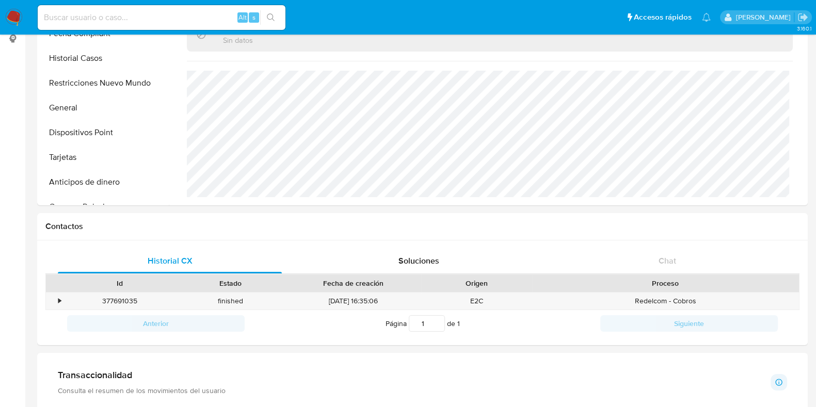
scroll to position [194, 0]
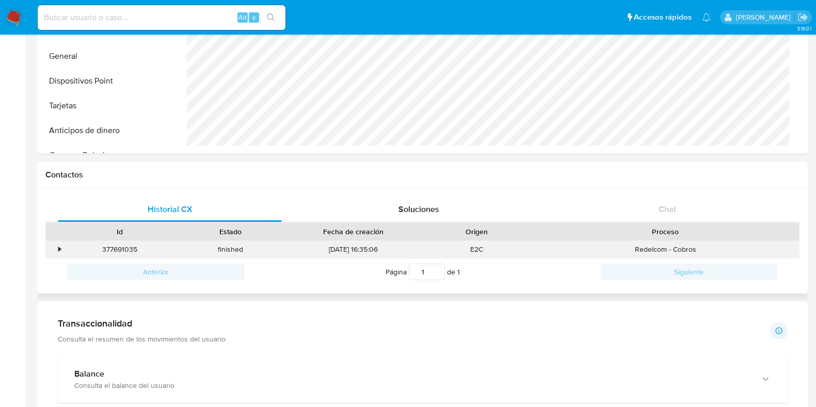
click at [65, 252] on div "377691035" at bounding box center [119, 249] width 111 height 17
click at [58, 249] on div "•" at bounding box center [59, 250] width 3 height 10
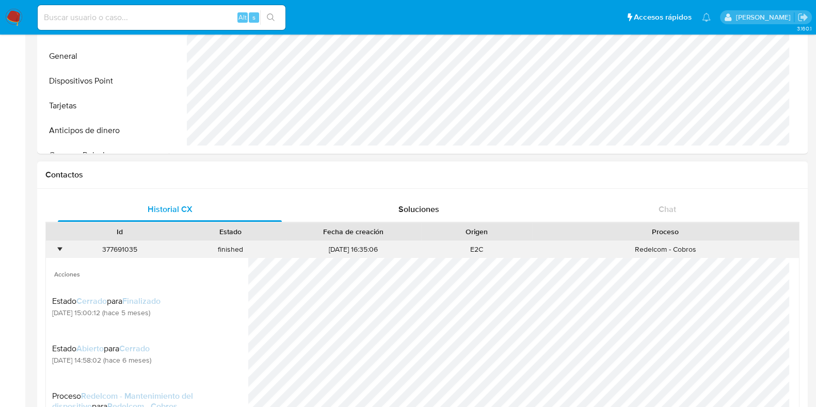
click at [58, 249] on div "•" at bounding box center [59, 250] width 3 height 10
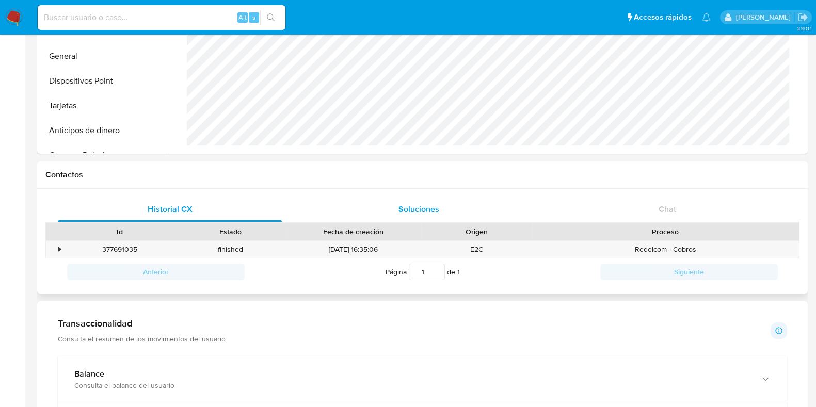
click at [452, 211] on div "Soluciones" at bounding box center [419, 209] width 224 height 25
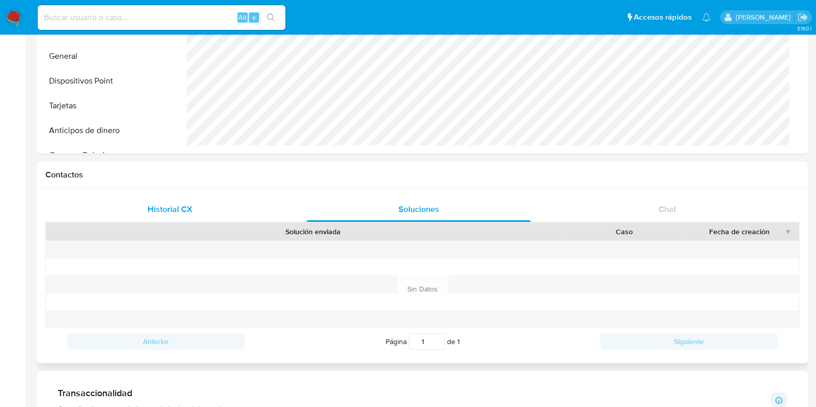
click at [254, 220] on div "Historial CX" at bounding box center [170, 209] width 224 height 25
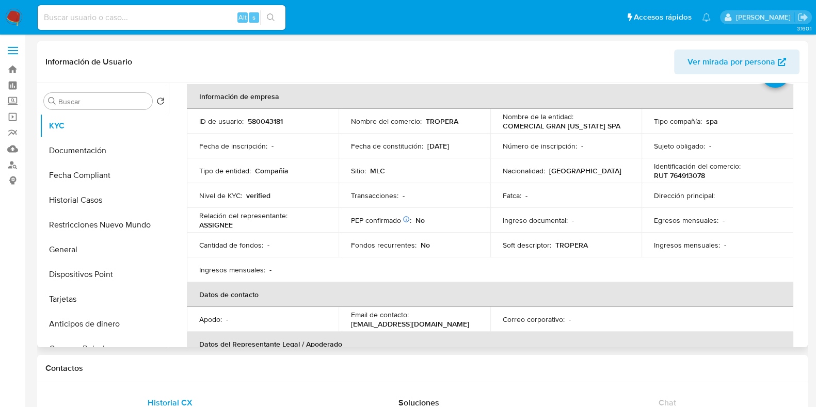
scroll to position [0, 0]
